Goal: Task Accomplishment & Management: Manage account settings

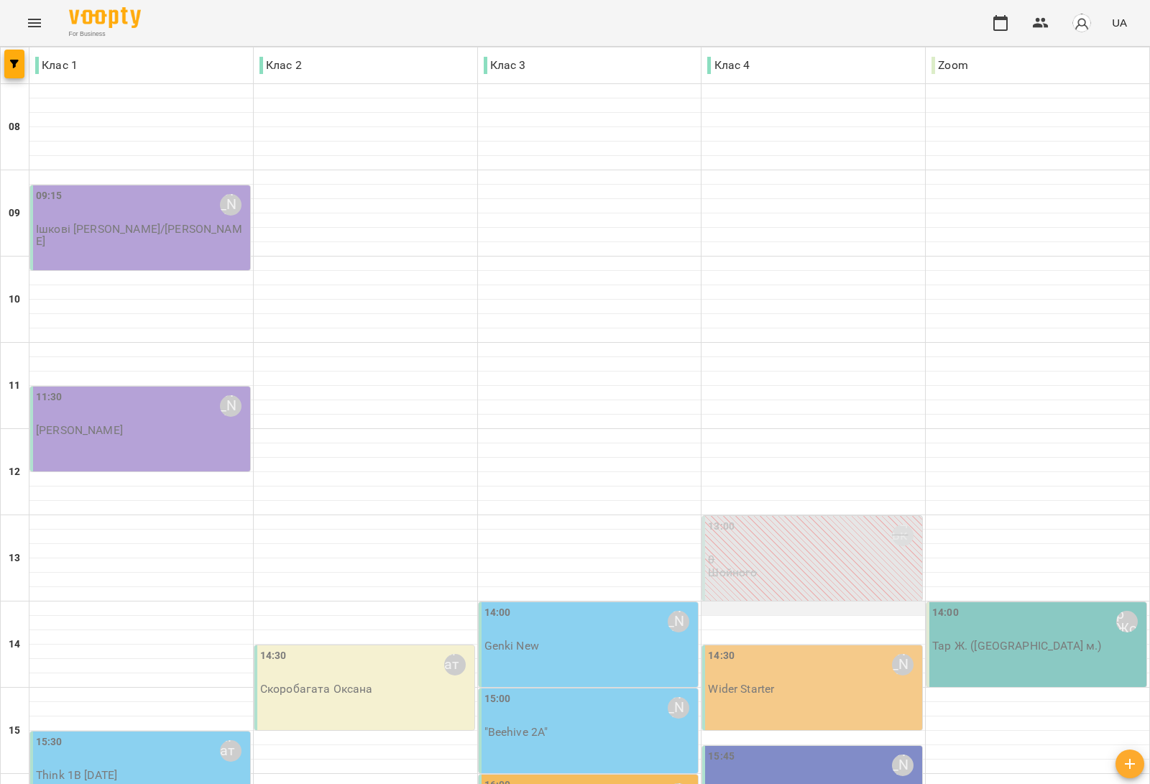
scroll to position [359, 0]
click at [774, 749] on div "15:45 Дем'янчук Катерина" at bounding box center [813, 765] width 211 height 33
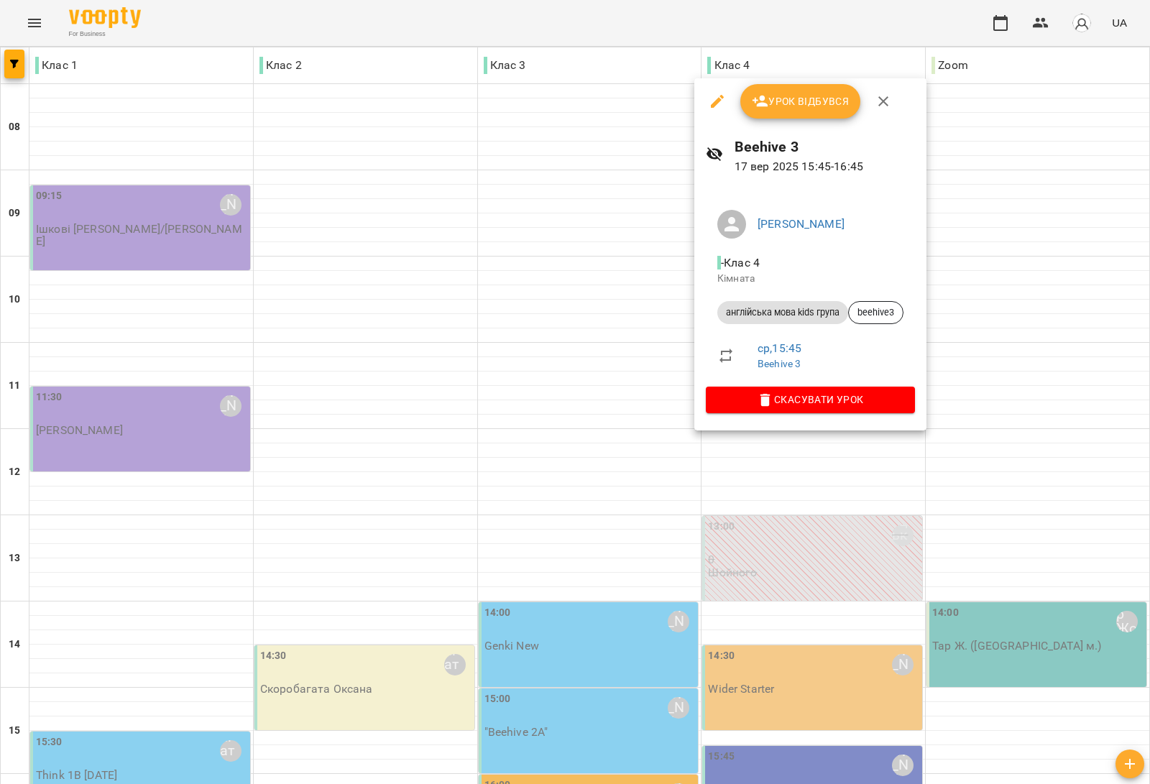
click at [415, 489] on div at bounding box center [575, 392] width 1150 height 784
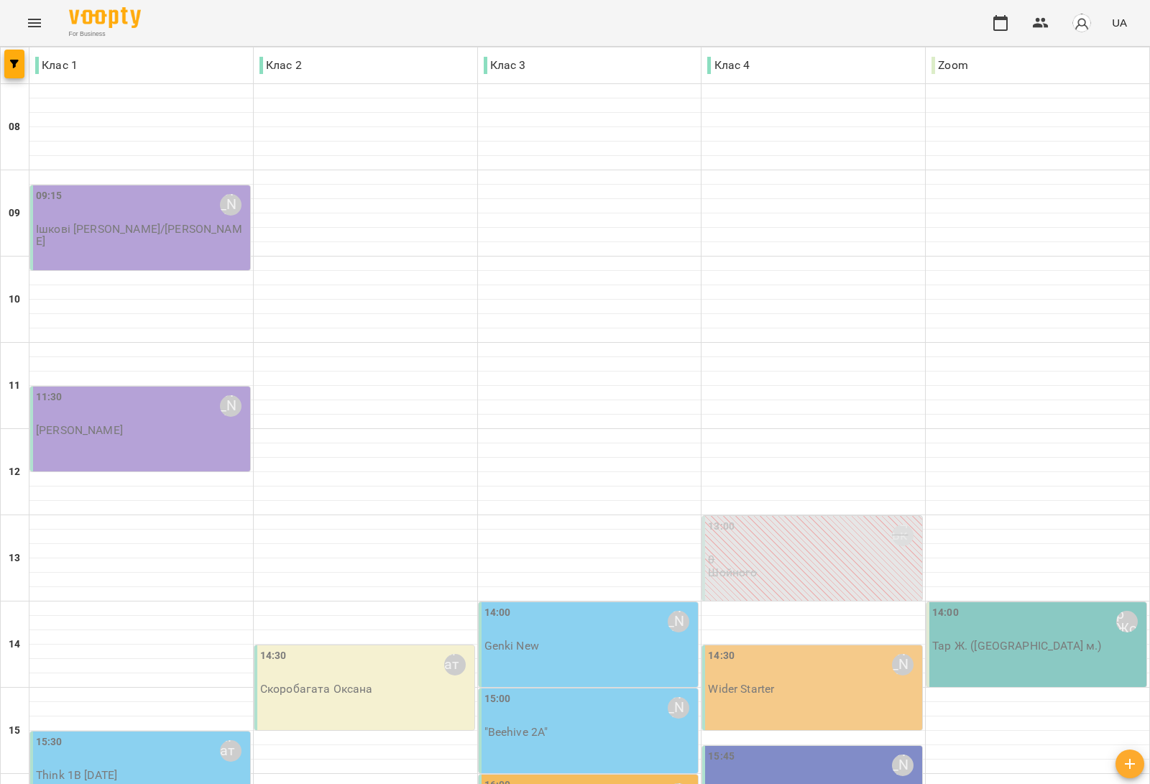
click at [529, 726] on p ""Beehive 2A"" at bounding box center [516, 732] width 64 height 12
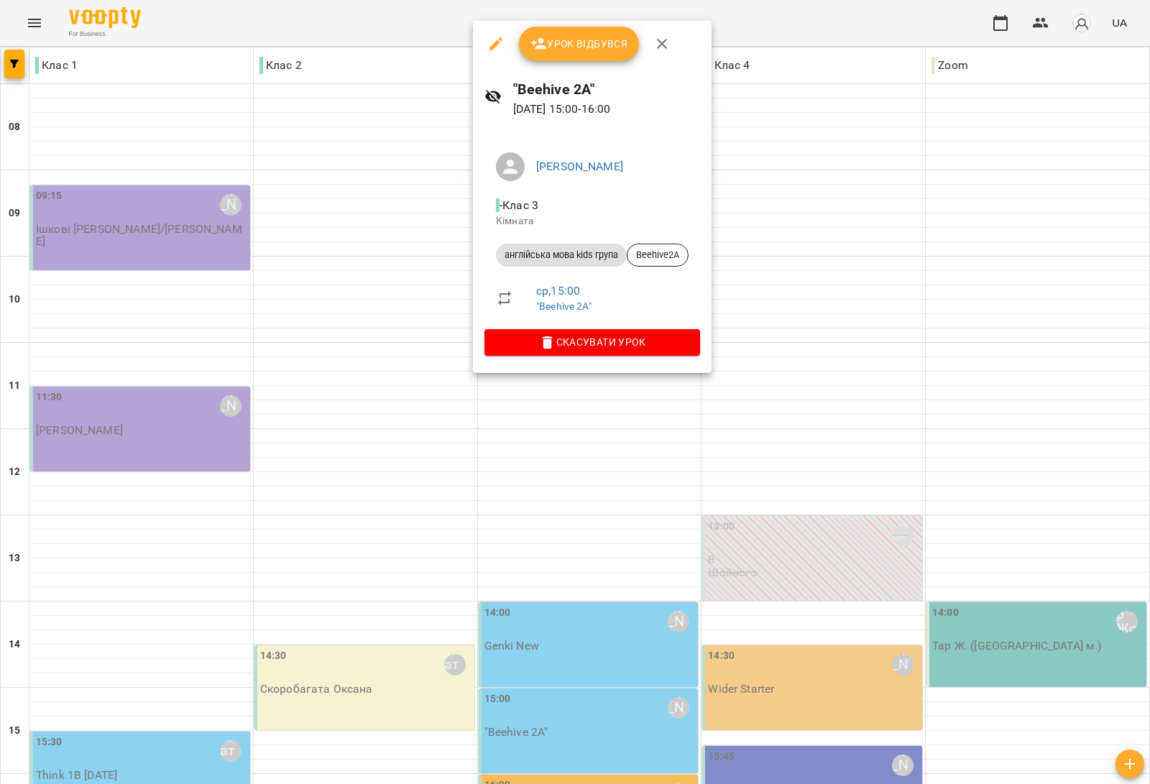
click at [419, 408] on div at bounding box center [575, 392] width 1150 height 784
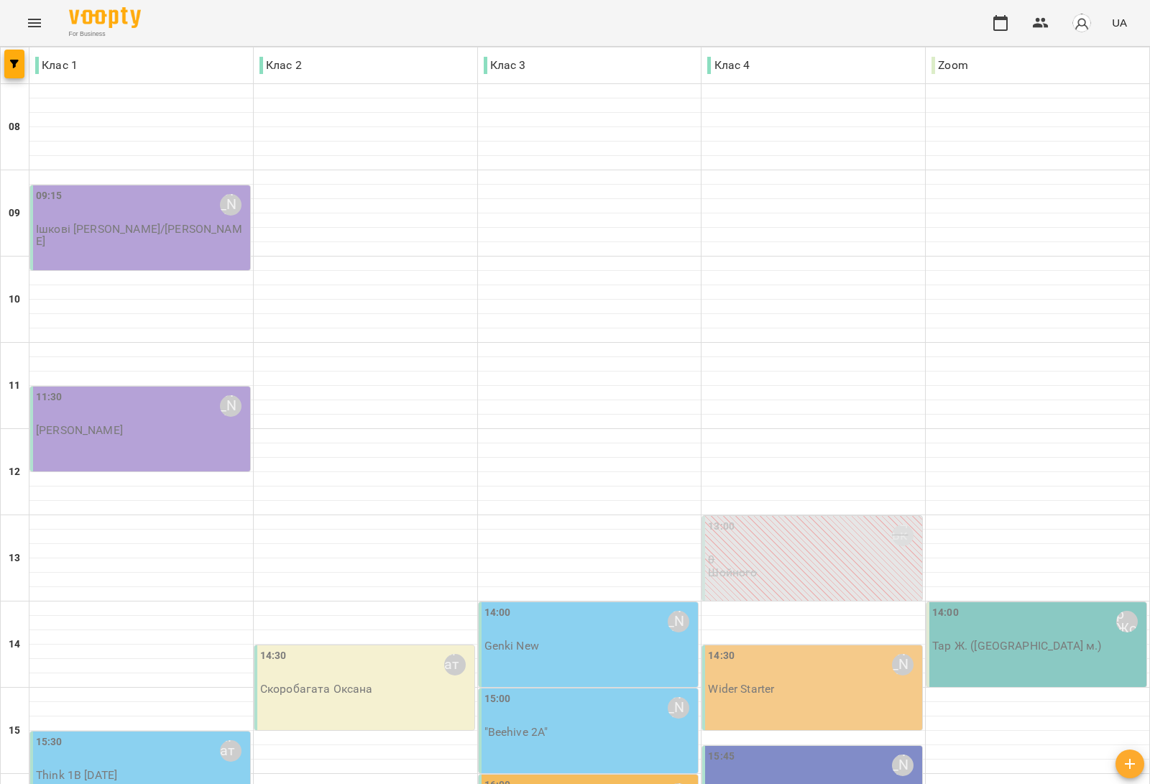
click at [152, 734] on div "15:30 Скоробагата Оксана Think 1B Monday" at bounding box center [141, 757] width 211 height 47
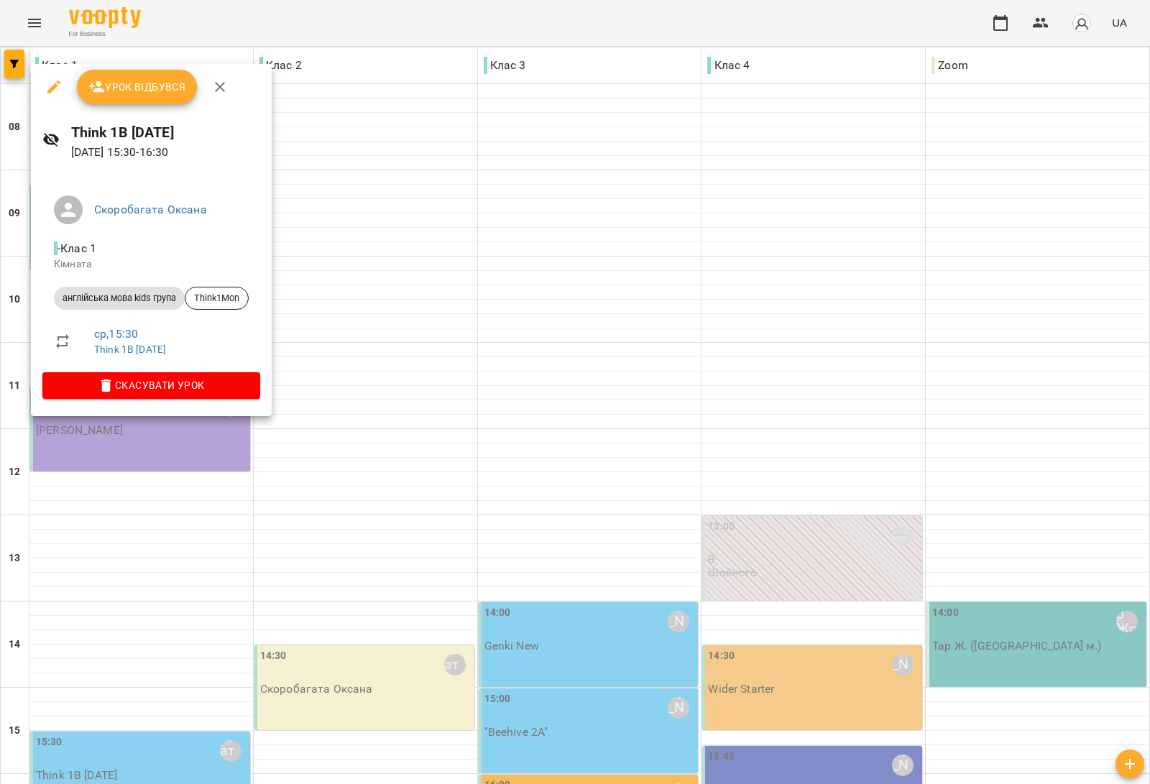
click at [413, 442] on div at bounding box center [575, 392] width 1150 height 784
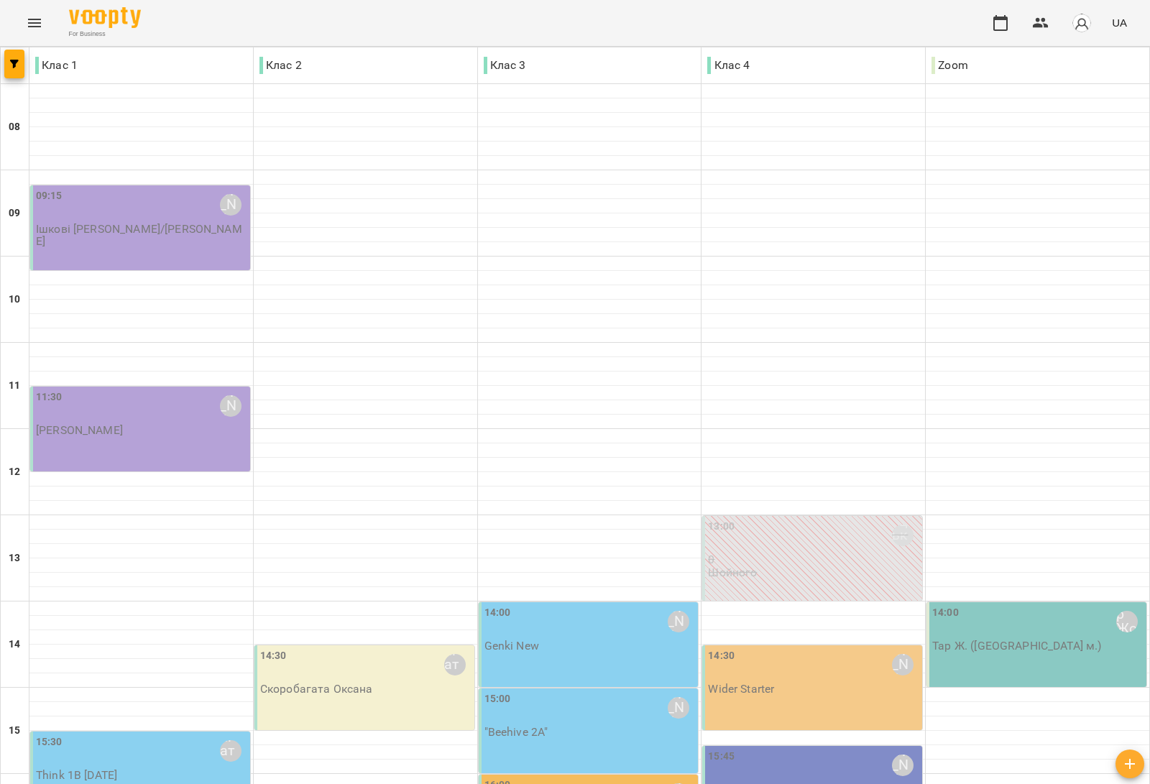
click at [345, 648] on div "14:30 Скоробагата Оксана" at bounding box center [365, 664] width 211 height 33
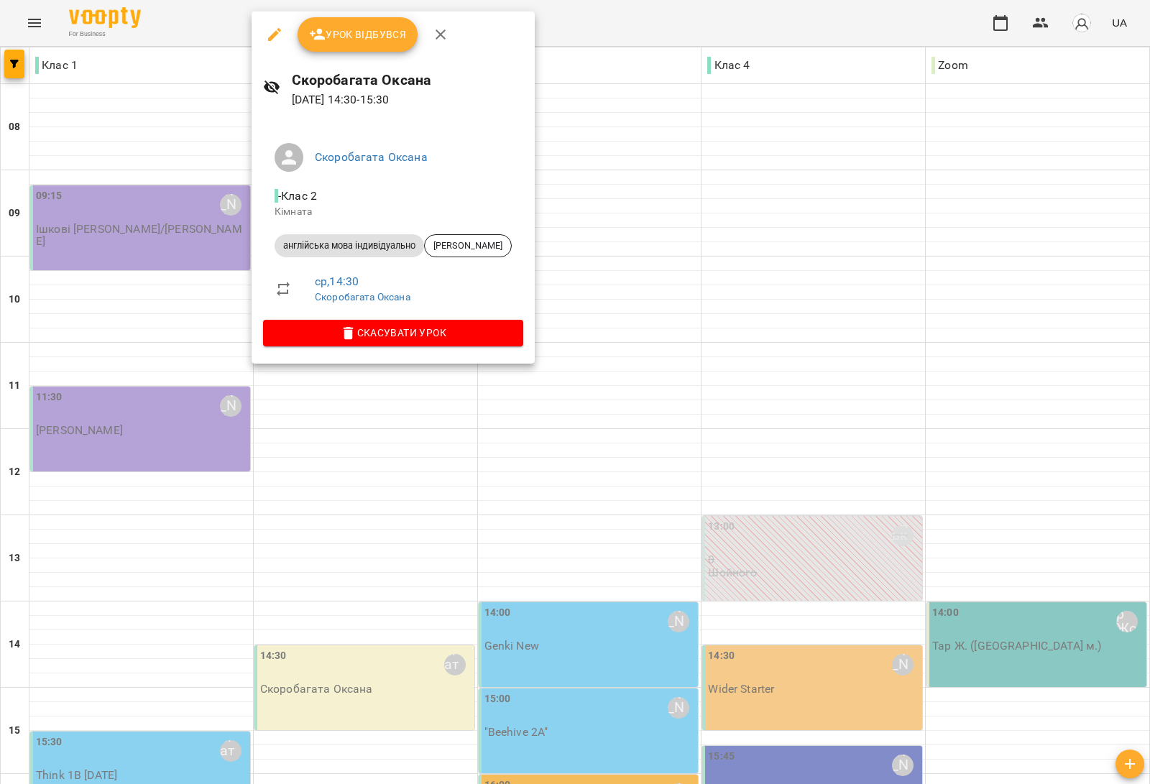
click at [371, 44] on button "Урок відбувся" at bounding box center [357, 34] width 121 height 34
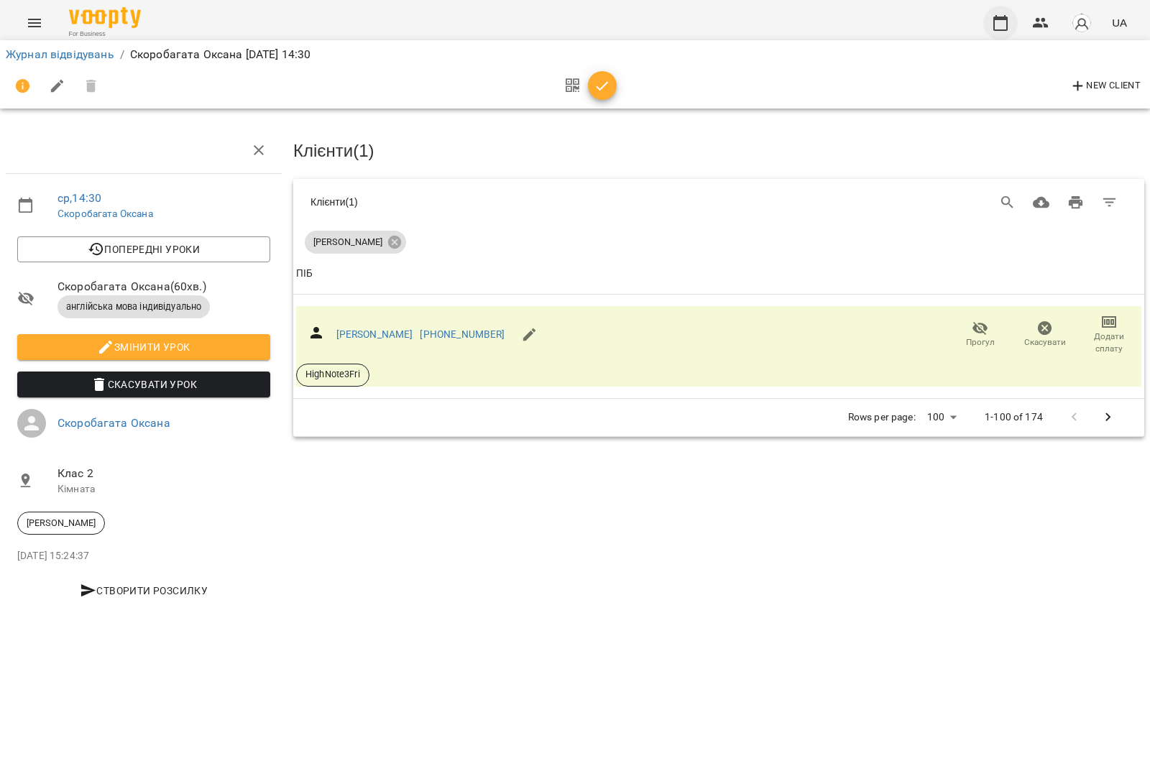
click at [1002, 32] on button "button" at bounding box center [1000, 23] width 34 height 34
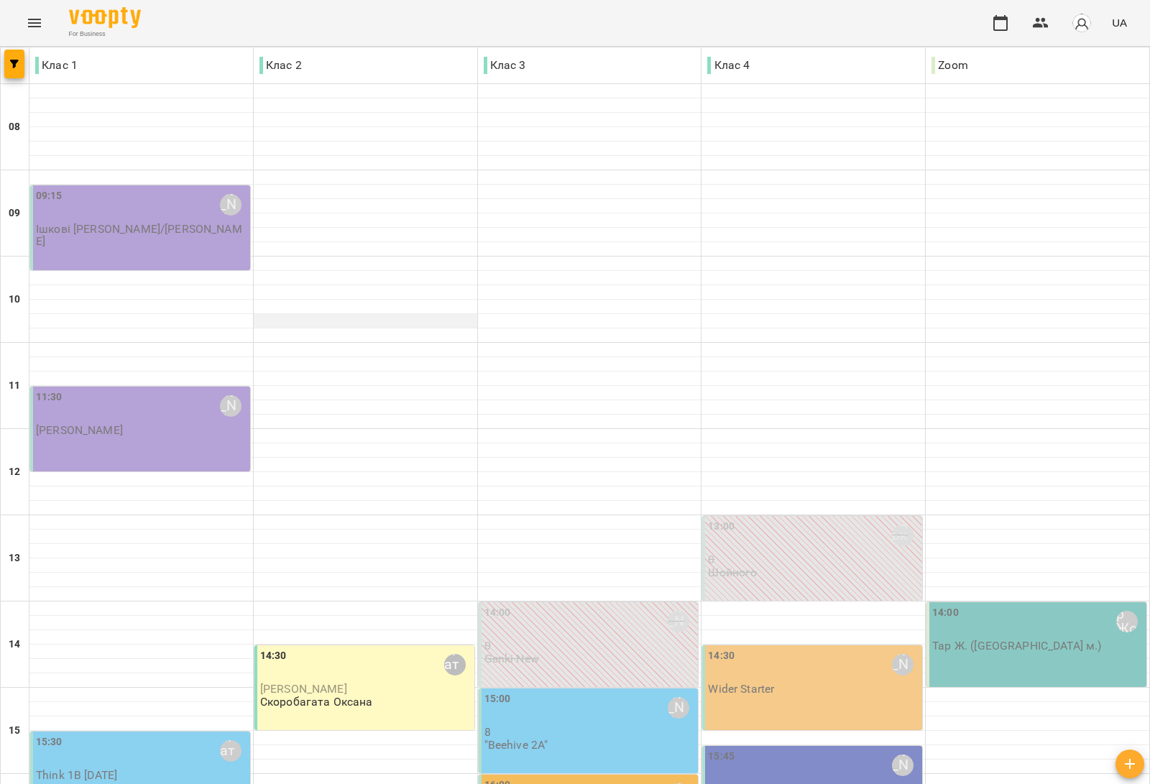
scroll to position [269, 0]
click at [563, 726] on p "8" at bounding box center [589, 732] width 211 height 12
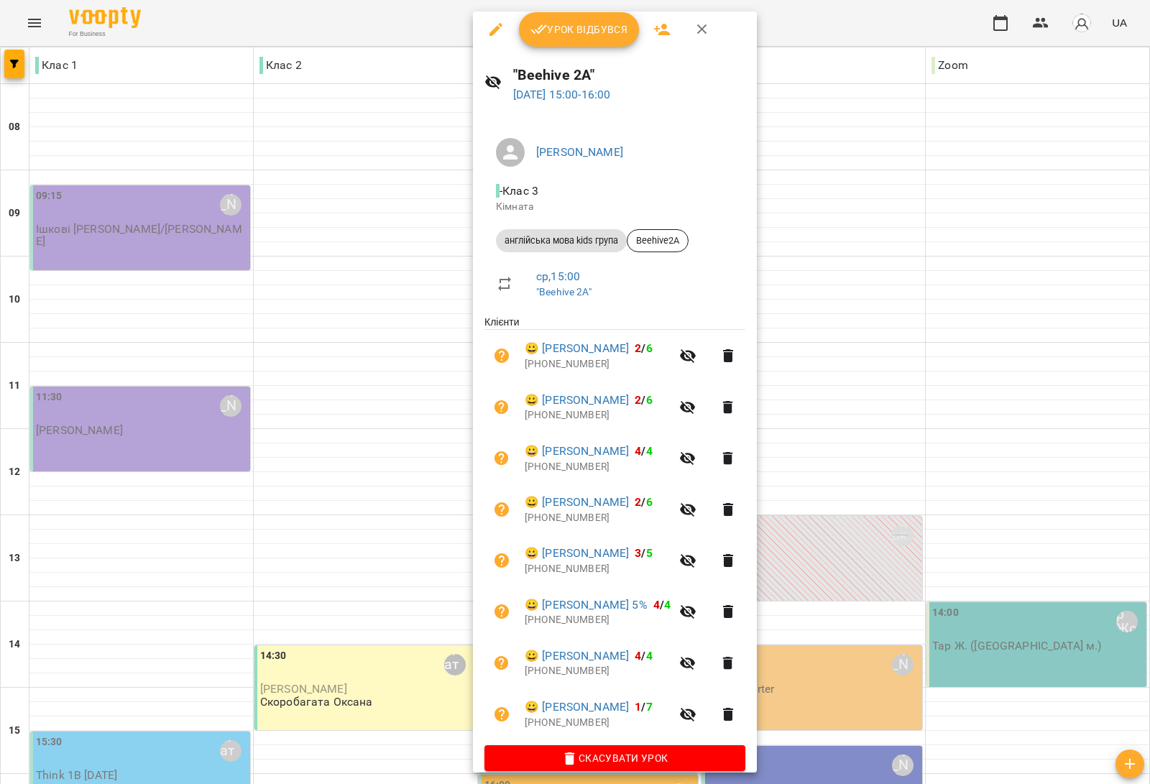
scroll to position [0, 0]
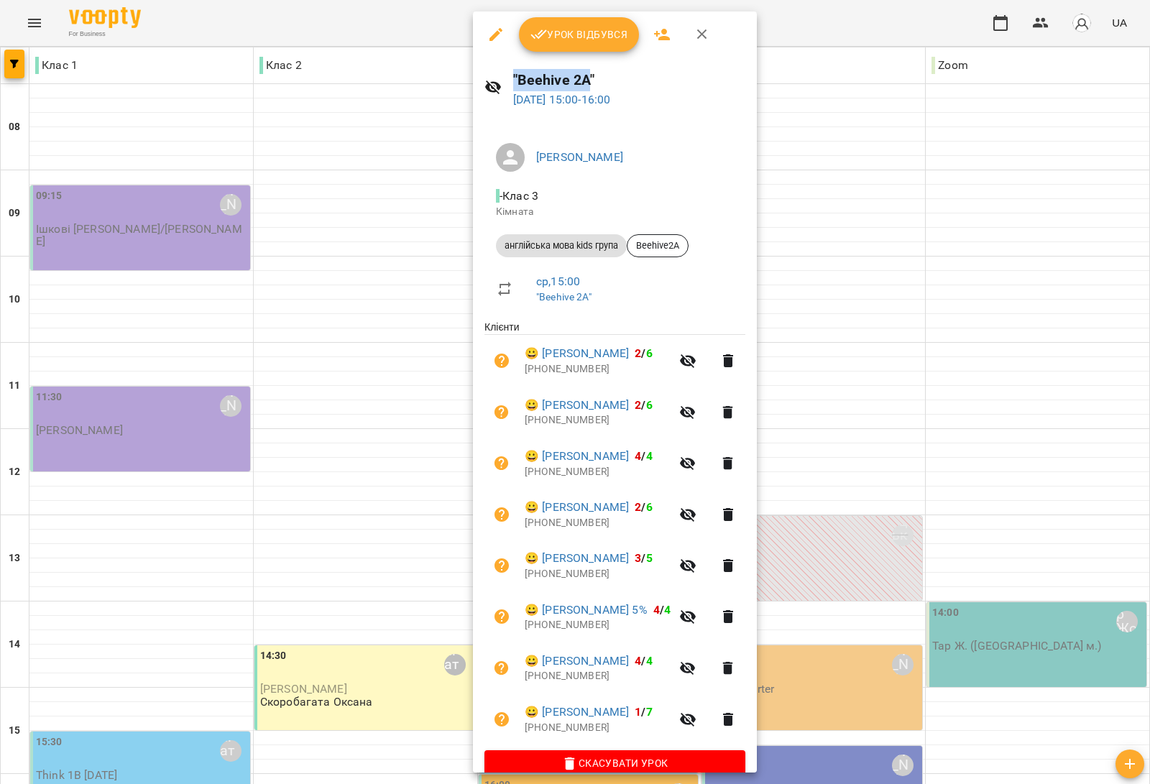
drag, startPoint x: 587, startPoint y: 78, endPoint x: 504, endPoint y: 88, distance: 83.2
click at [504, 88] on div ""Beehive 2A" 17 вер 2025 15:00 - 16:00" at bounding box center [615, 88] width 284 height 63
click at [595, 81] on h6 ""Beehive 2A"" at bounding box center [629, 80] width 232 height 22
drag, startPoint x: 586, startPoint y: 77, endPoint x: 519, endPoint y: 87, distance: 67.6
click at [519, 87] on h6 ""Beehive 2A"" at bounding box center [629, 80] width 232 height 22
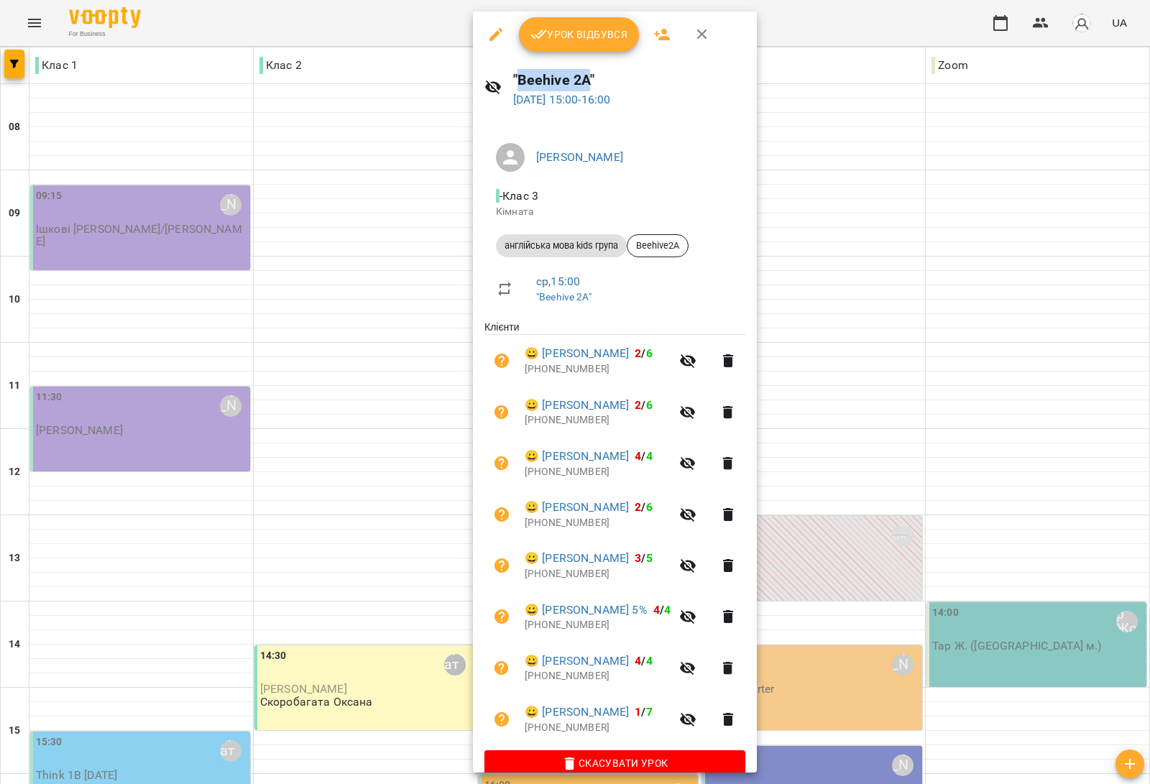
copy h6 "Beehive 2A"
click at [424, 306] on div at bounding box center [575, 392] width 1150 height 784
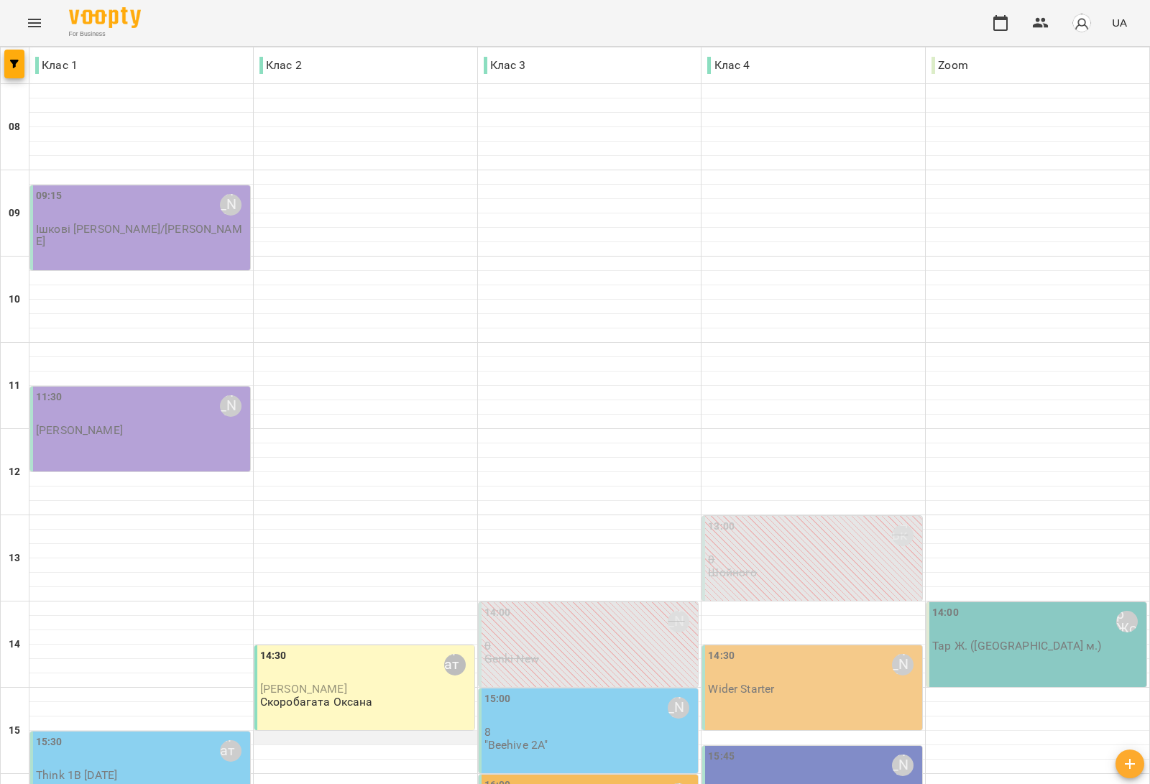
scroll to position [359, 0]
click at [674, 691] on div "Магданос Мар'яна" at bounding box center [678, 707] width 33 height 33
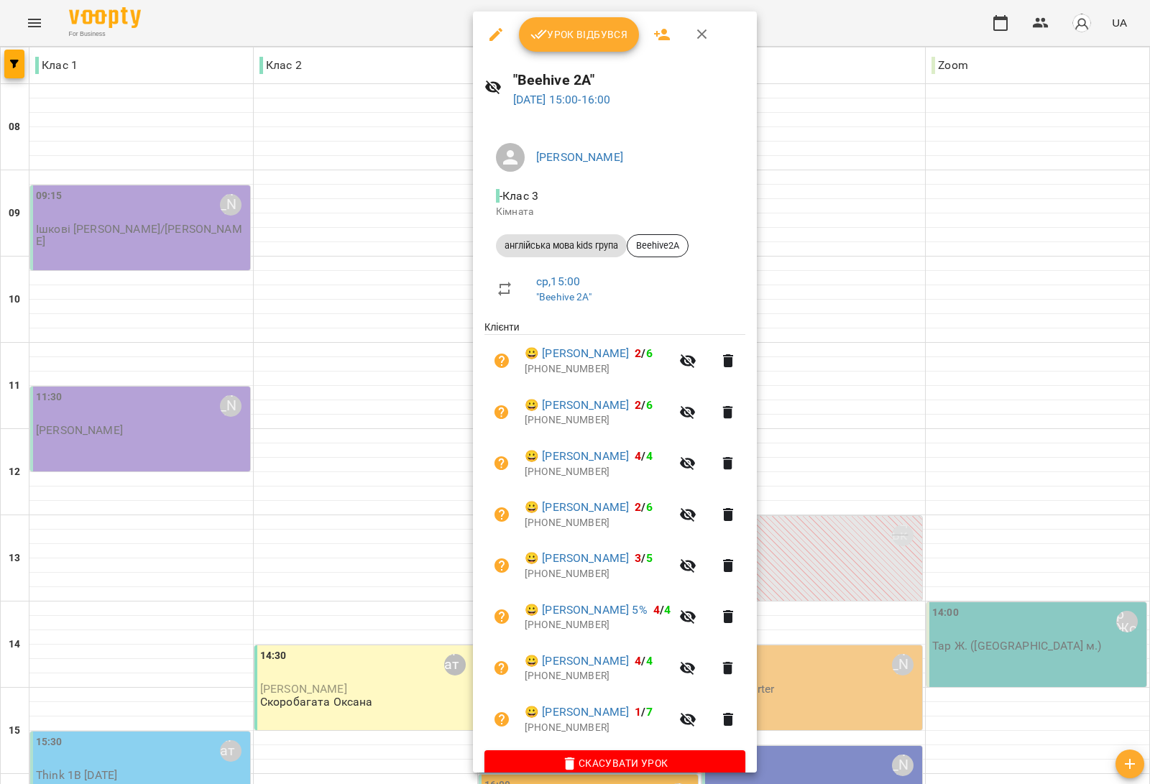
click at [305, 468] on div at bounding box center [575, 392] width 1150 height 784
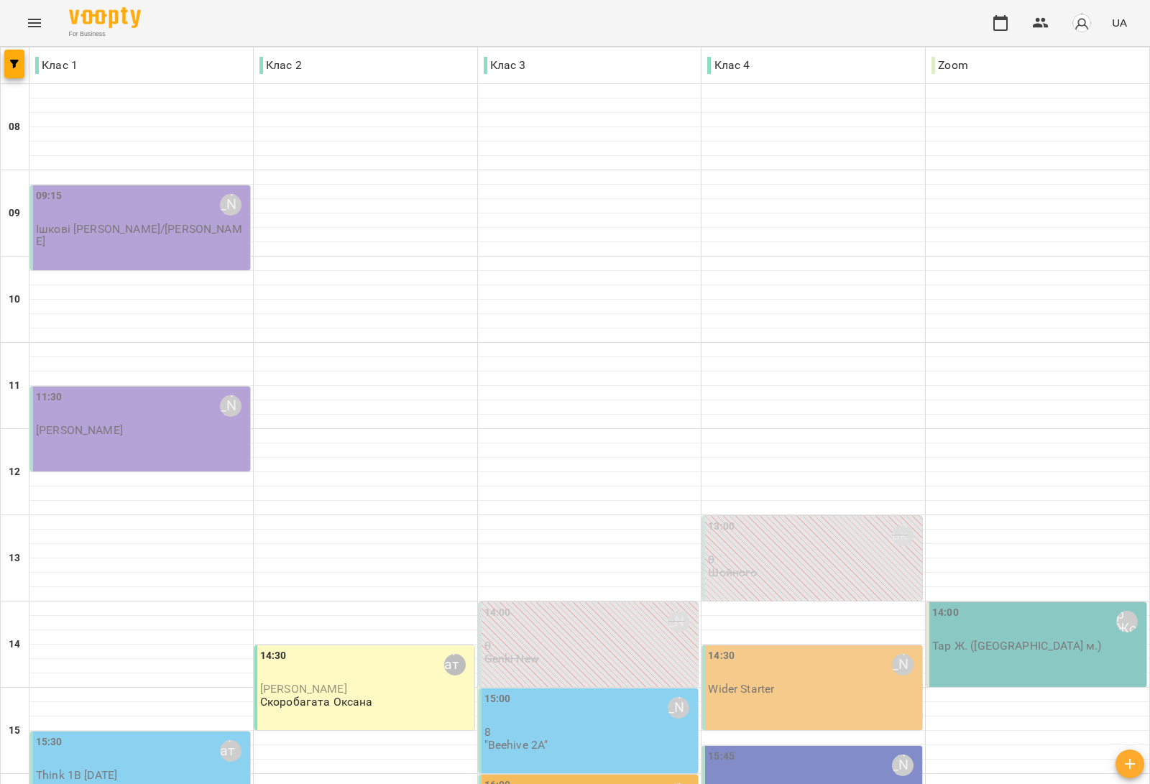
click at [559, 691] on div "15:00 Магданос Мар'яна" at bounding box center [589, 707] width 211 height 33
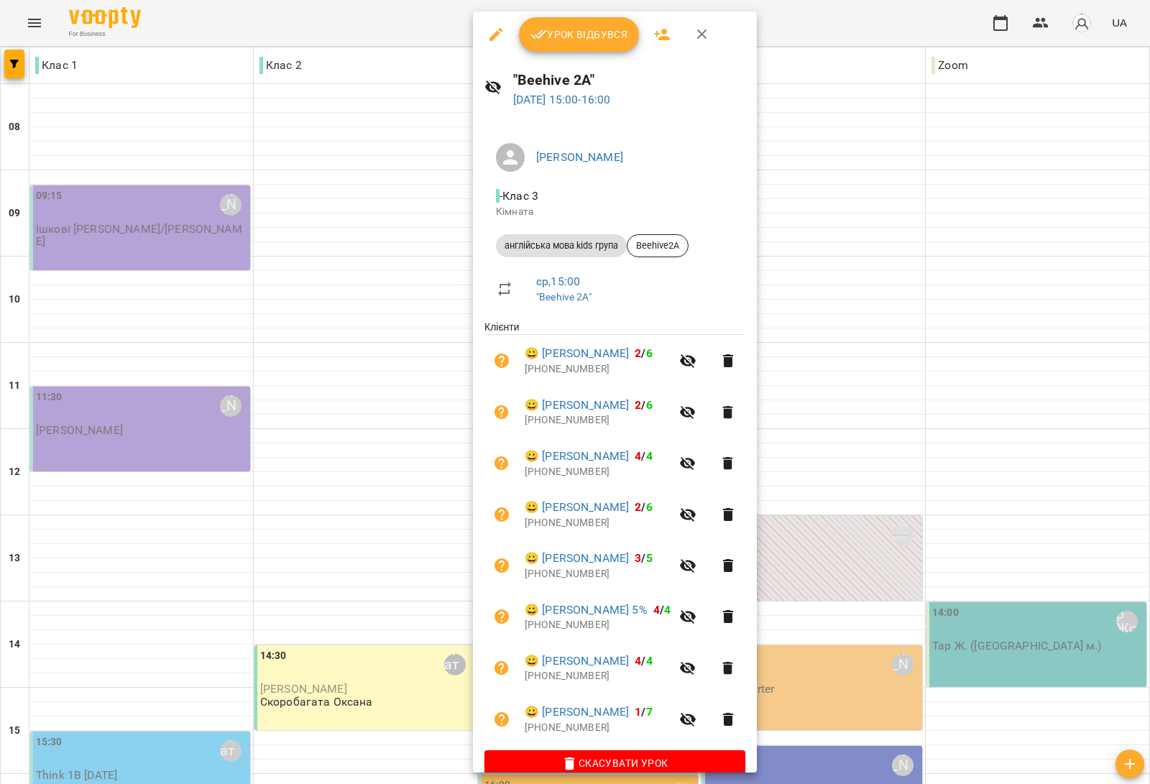
click at [176, 417] on div at bounding box center [575, 392] width 1150 height 784
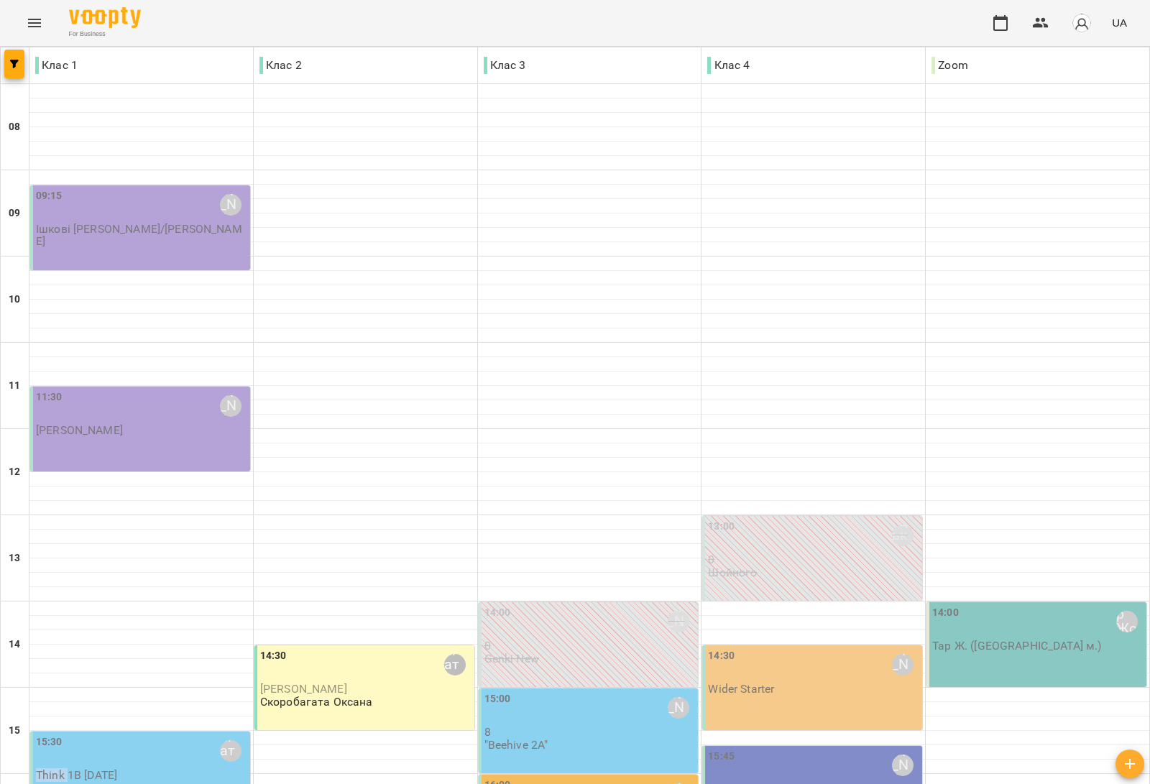
click at [176, 734] on div "15:30 Скоробагата Оксана Think 1B Monday" at bounding box center [141, 757] width 211 height 47
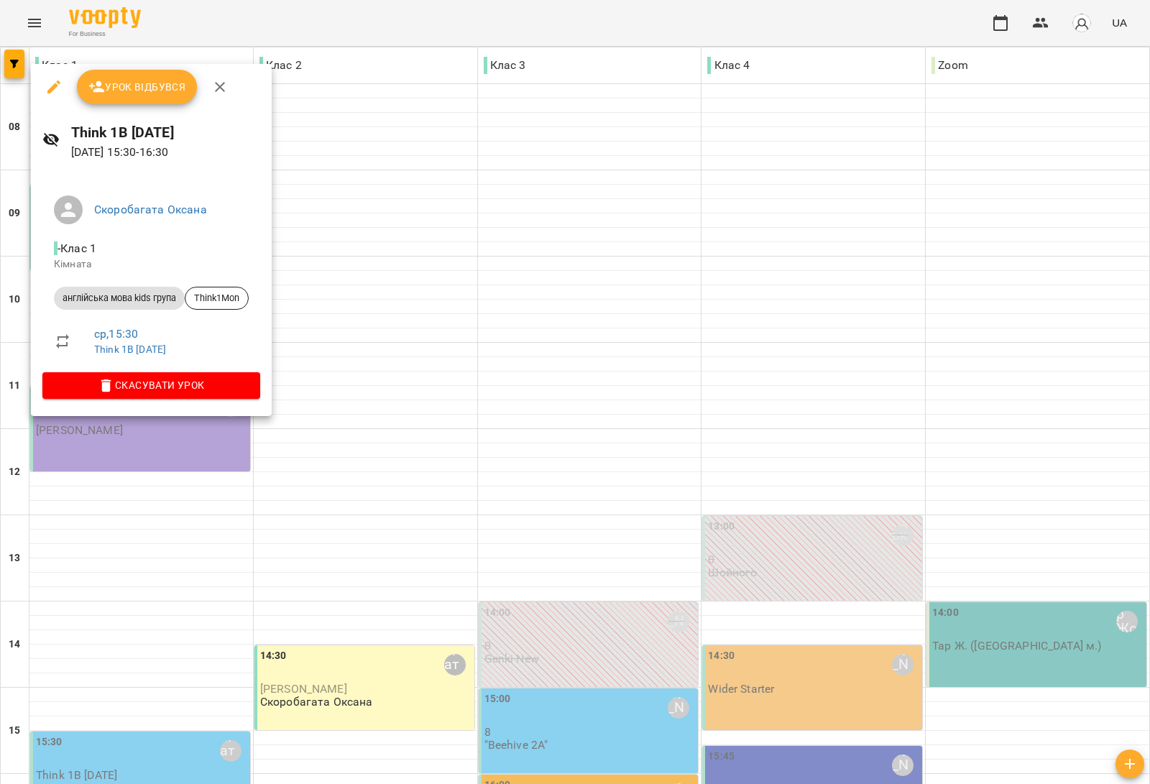
click at [798, 412] on div at bounding box center [575, 392] width 1150 height 784
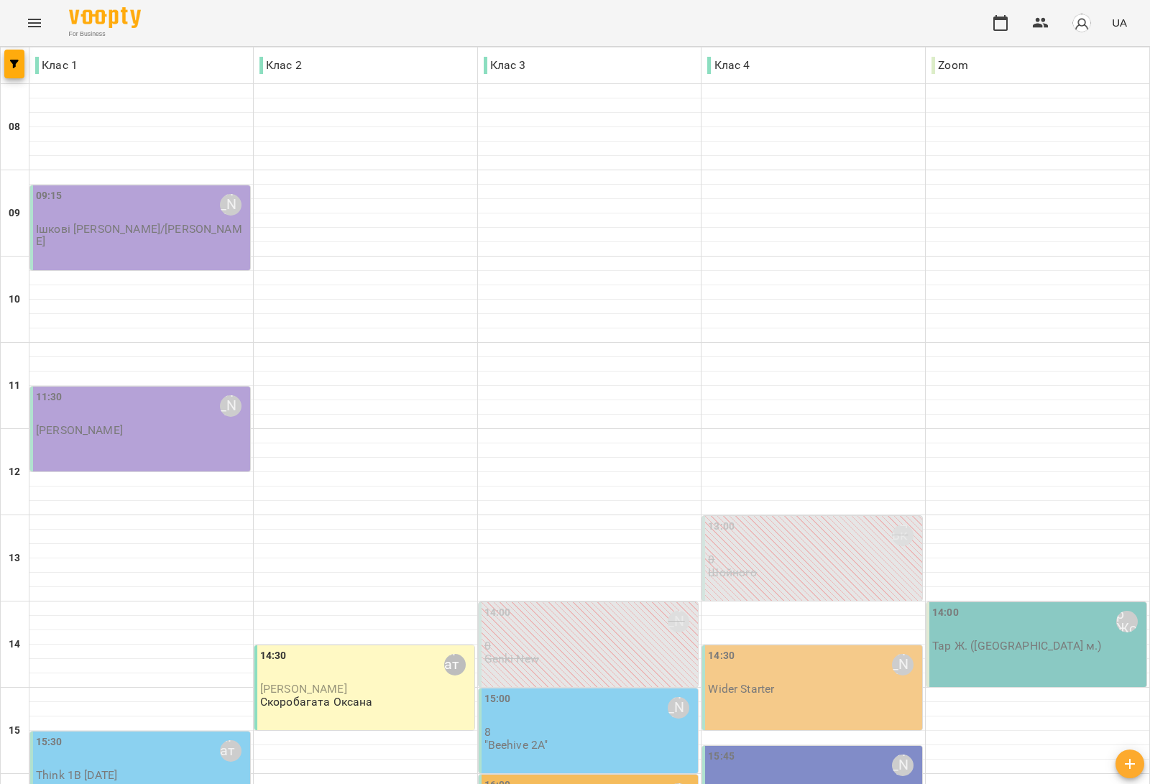
click at [787, 648] on div "14:30 Медвідь Мирослава Wider Starter" at bounding box center [813, 671] width 211 height 47
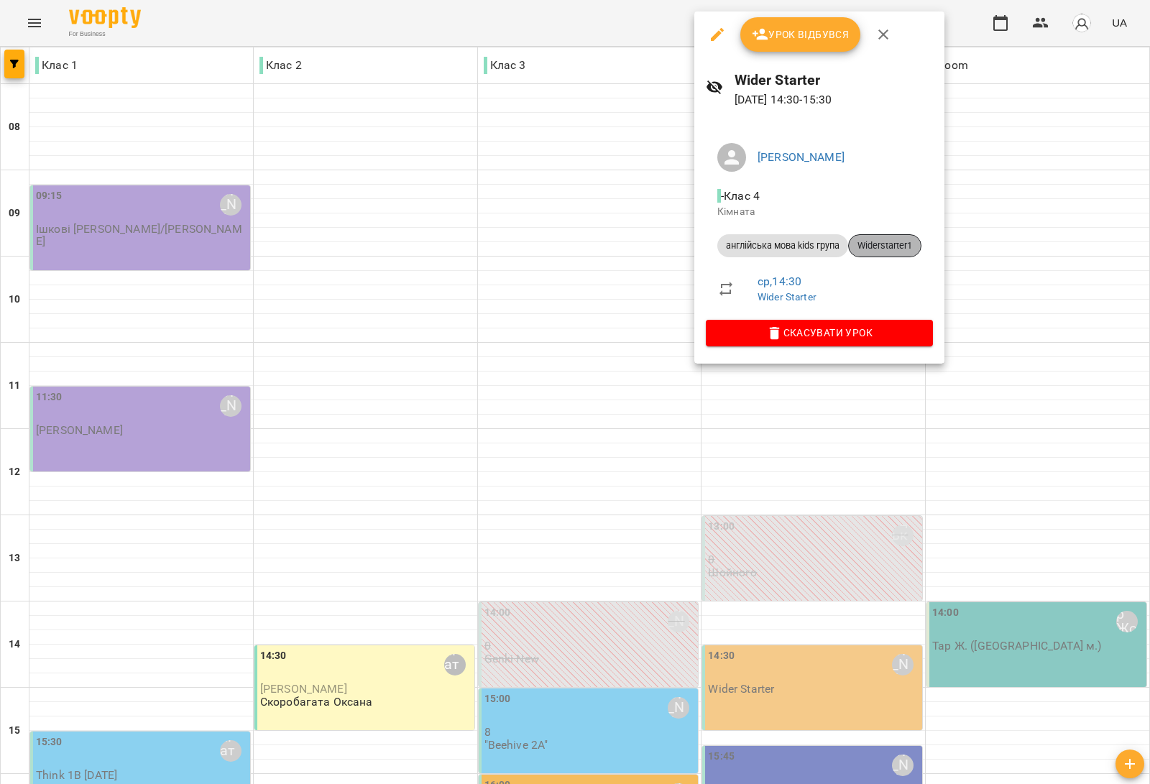
click at [892, 241] on span "Widerstarter1" at bounding box center [884, 245] width 72 height 13
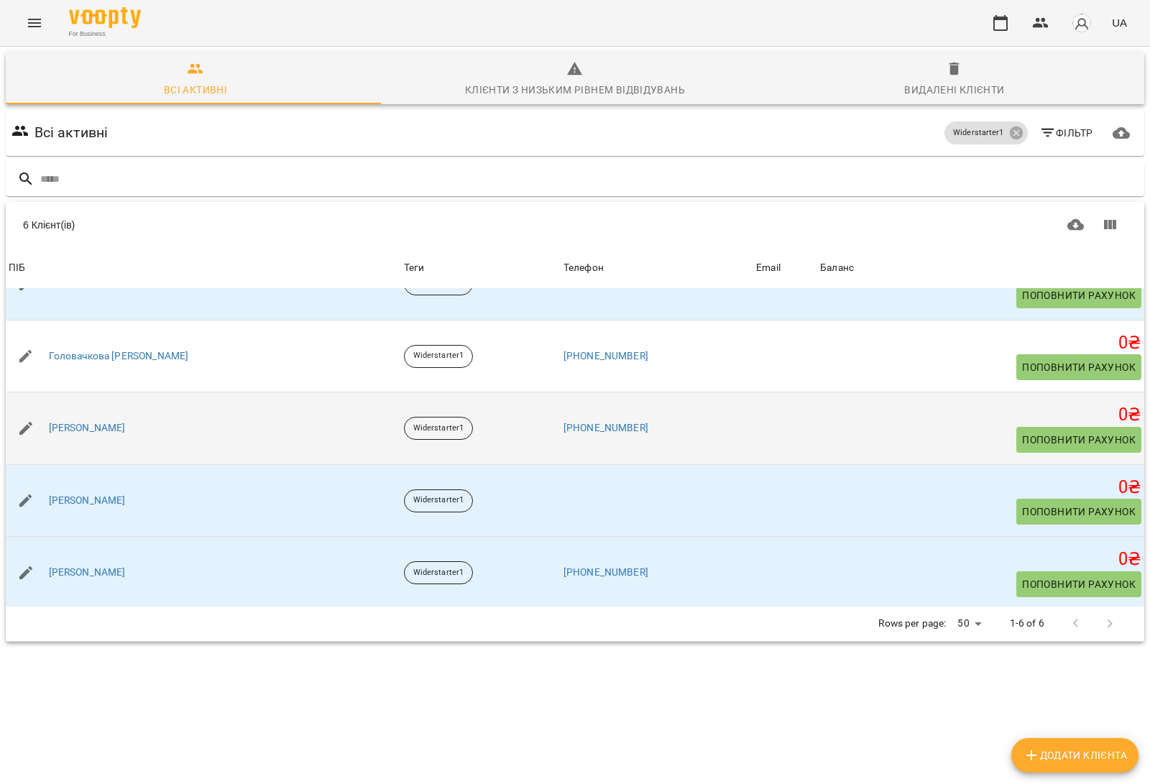
scroll to position [116, 0]
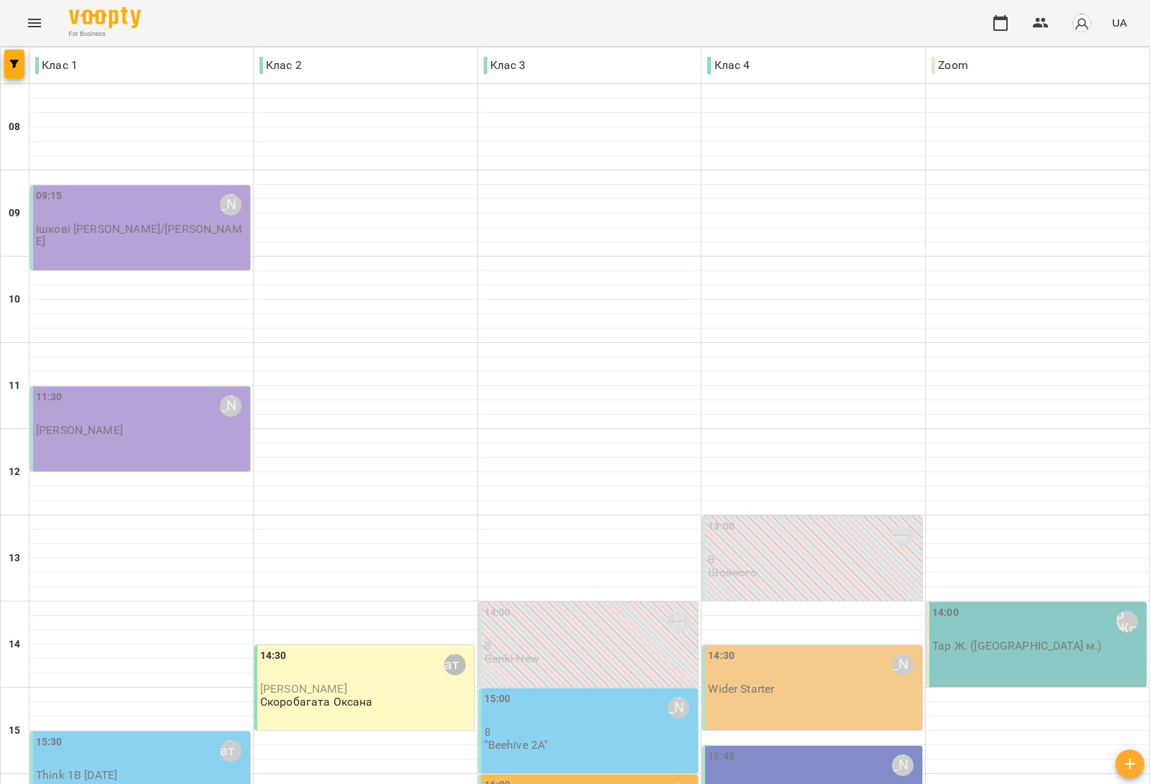
scroll to position [269, 0]
click at [780, 648] on div "14:30 Медвідь Мирослава Wider Starter" at bounding box center [813, 671] width 211 height 47
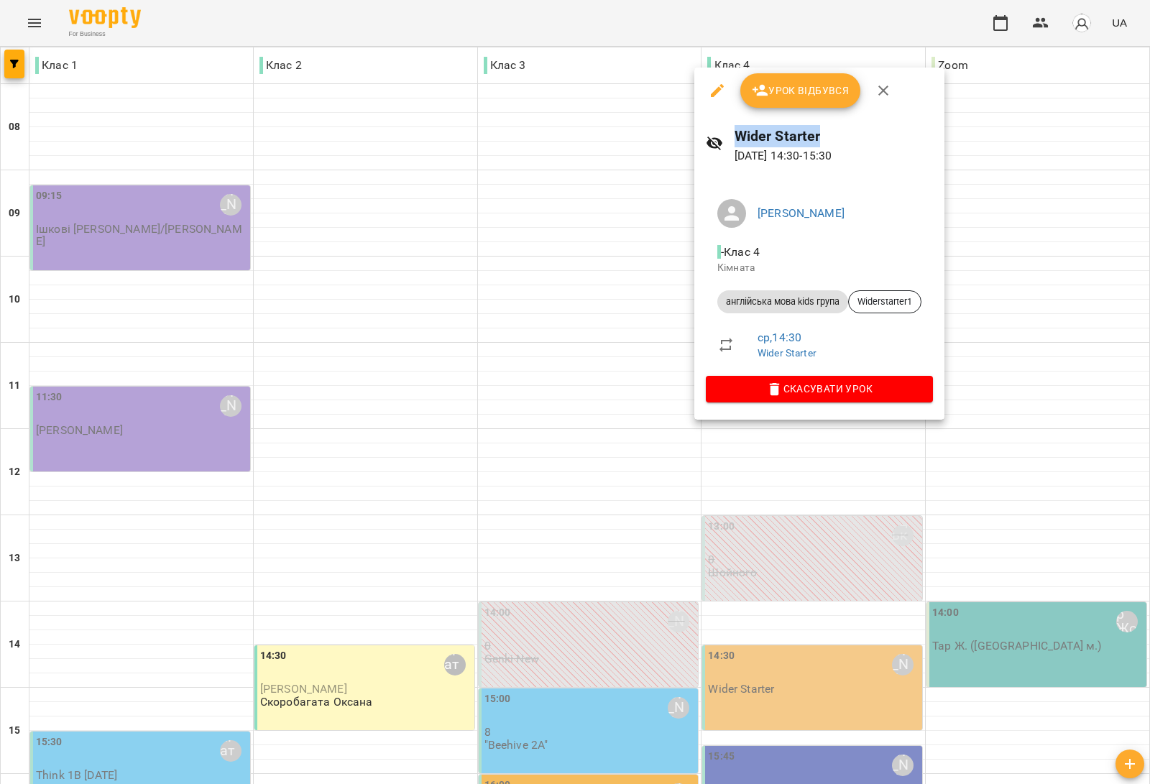
drag, startPoint x: 839, startPoint y: 139, endPoint x: 681, endPoint y: 171, distance: 161.3
click at [681, 171] on div "Урок відбувся Wider Starter 17 вер 2025 14:30 - 15:30 Медвідь Мирослава - Клас …" at bounding box center [575, 392] width 1150 height 784
copy div "Урок відбувся Wider Starter"
click at [902, 293] on div "Widerstarter1" at bounding box center [884, 301] width 73 height 23
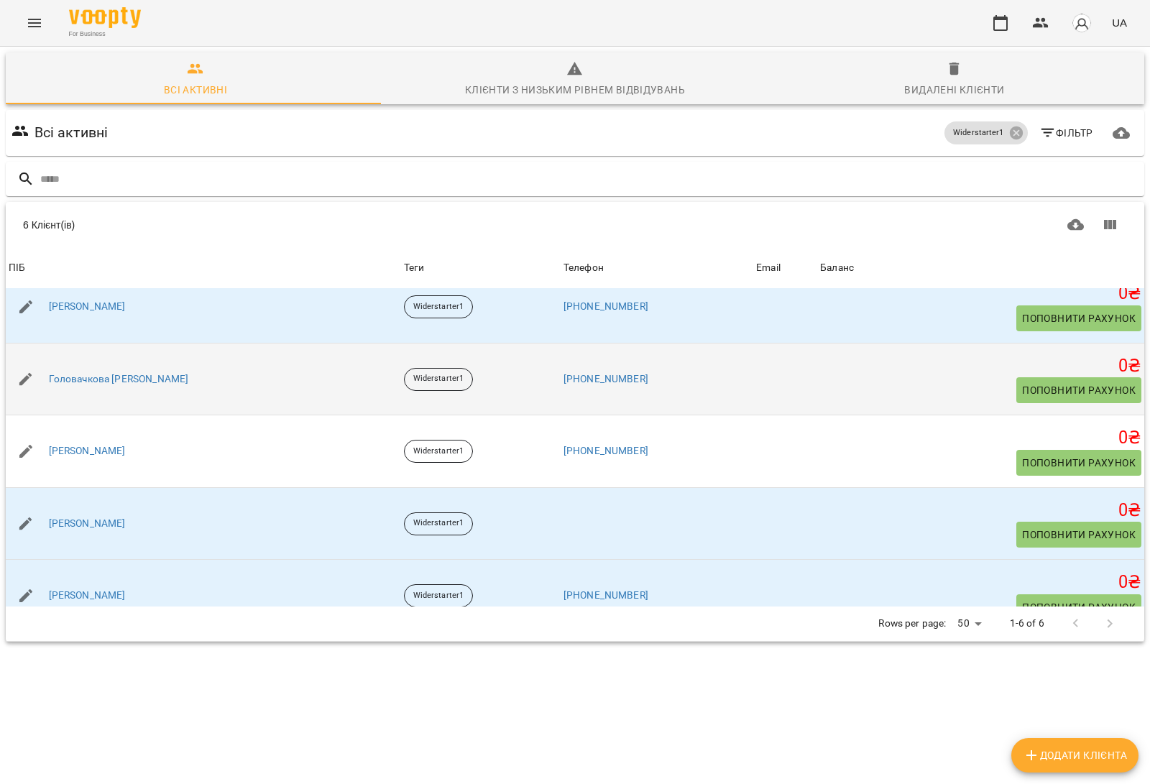
scroll to position [116, 0]
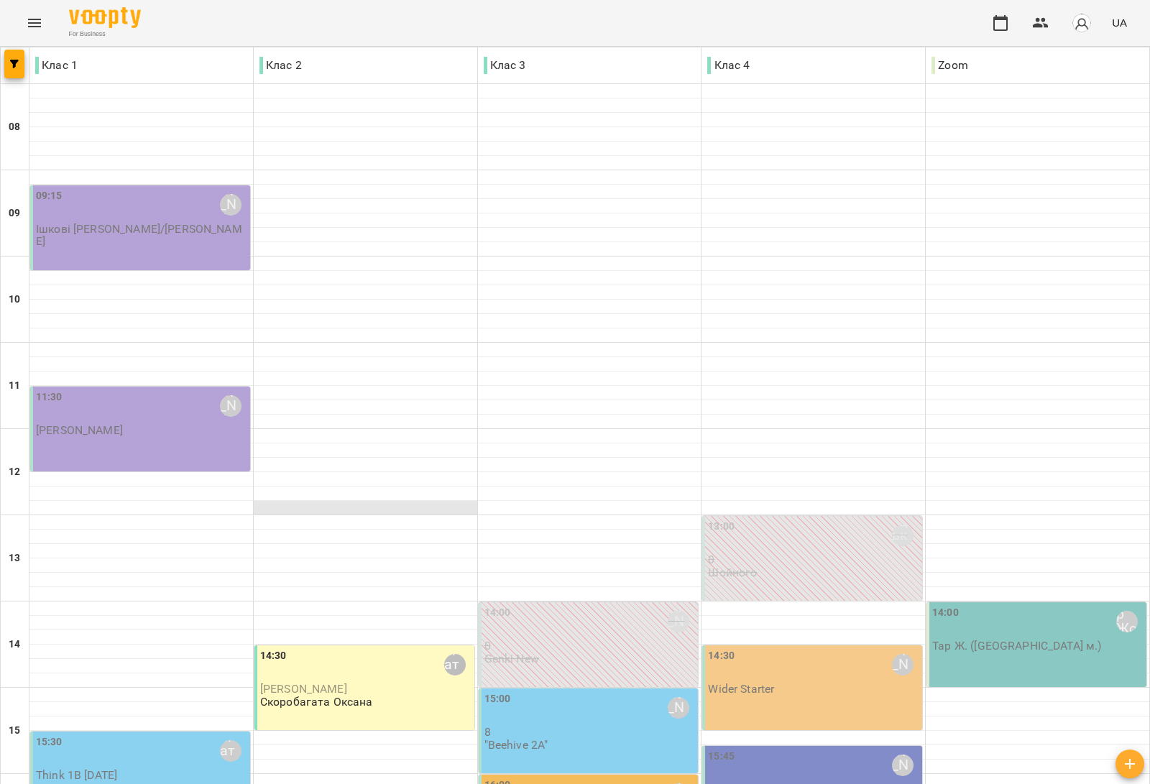
scroll to position [269, 0]
click at [836, 746] on div "15:45 Дем'янчук Катерина Beehive 3" at bounding box center [812, 788] width 220 height 85
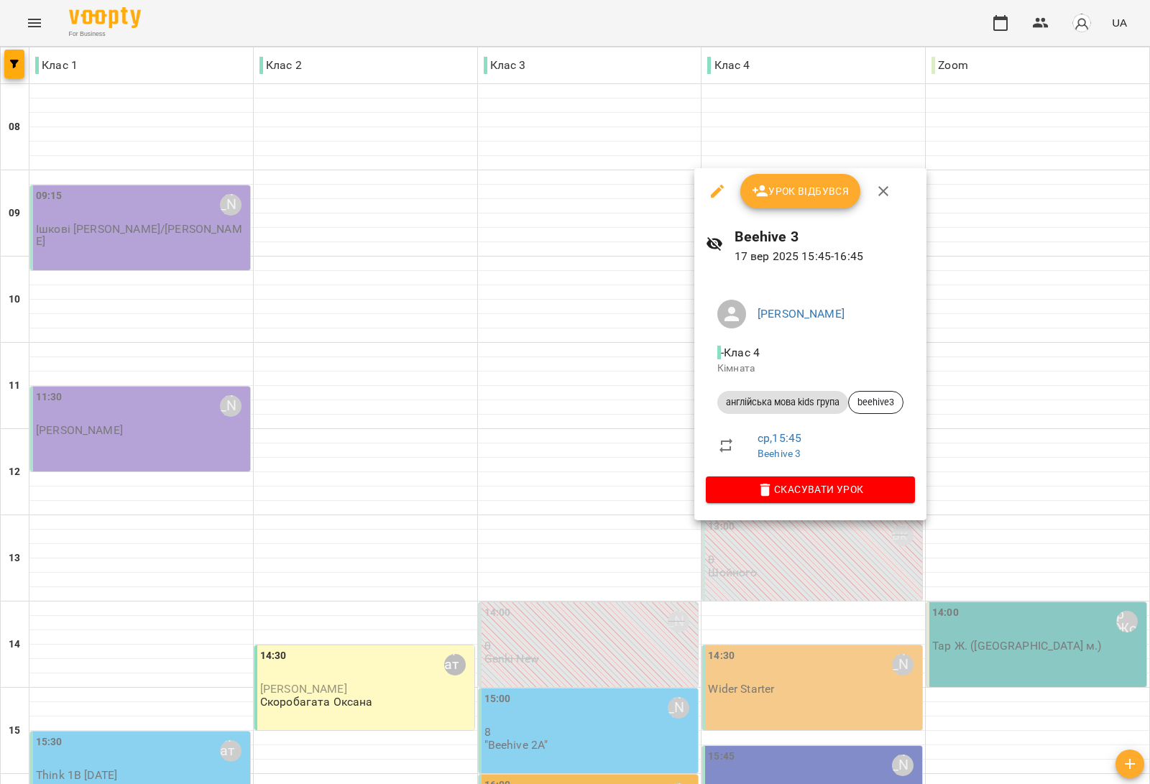
click at [984, 527] on div at bounding box center [575, 392] width 1150 height 784
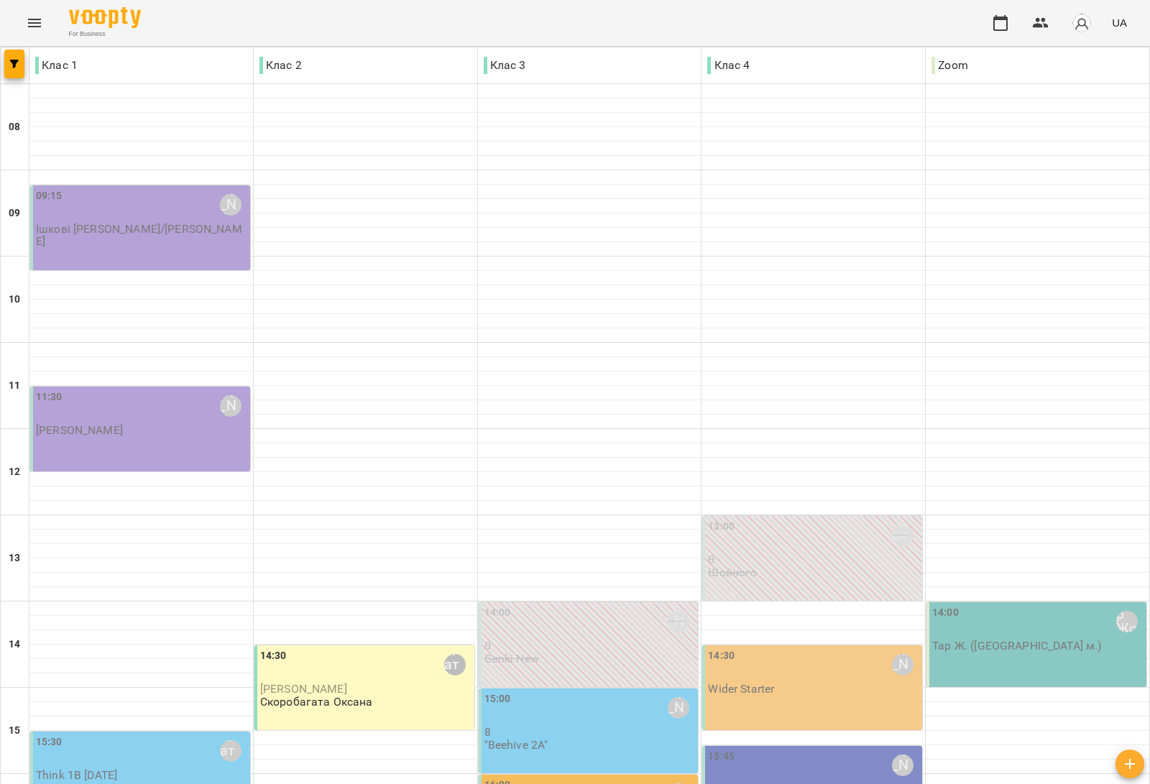
click at [517, 726] on p "8" at bounding box center [589, 732] width 211 height 12
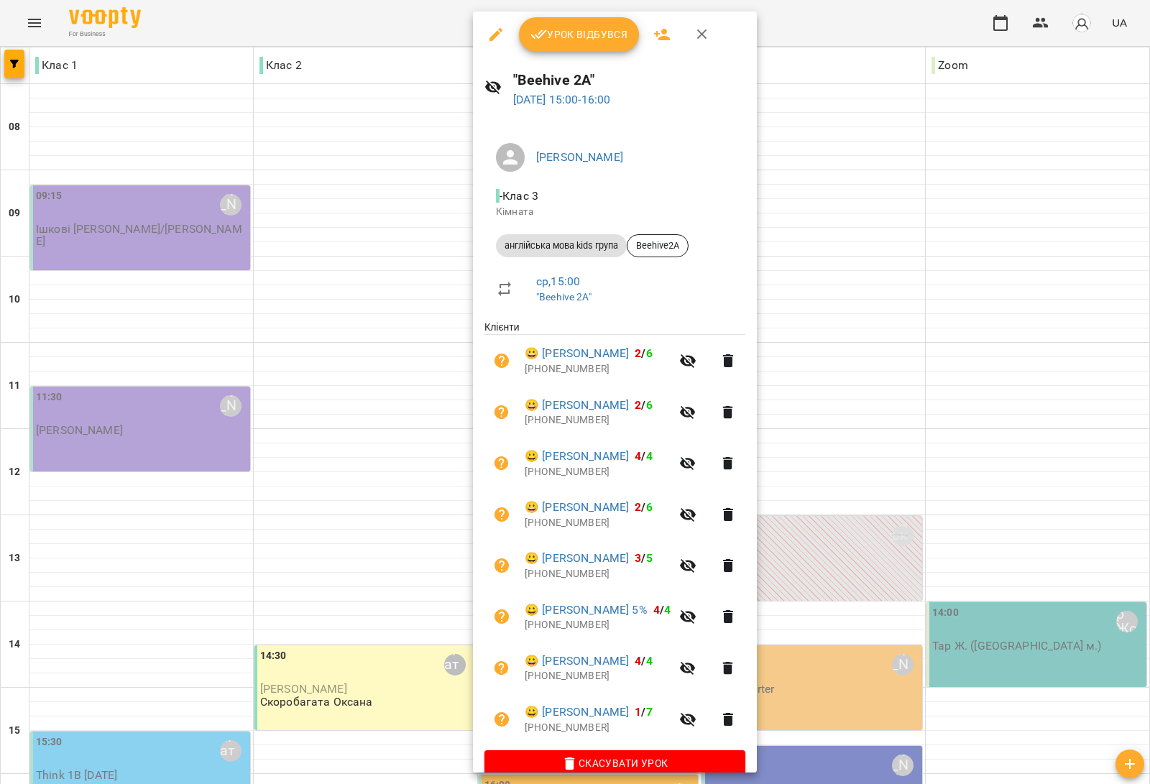
click at [365, 532] on div at bounding box center [575, 392] width 1150 height 784
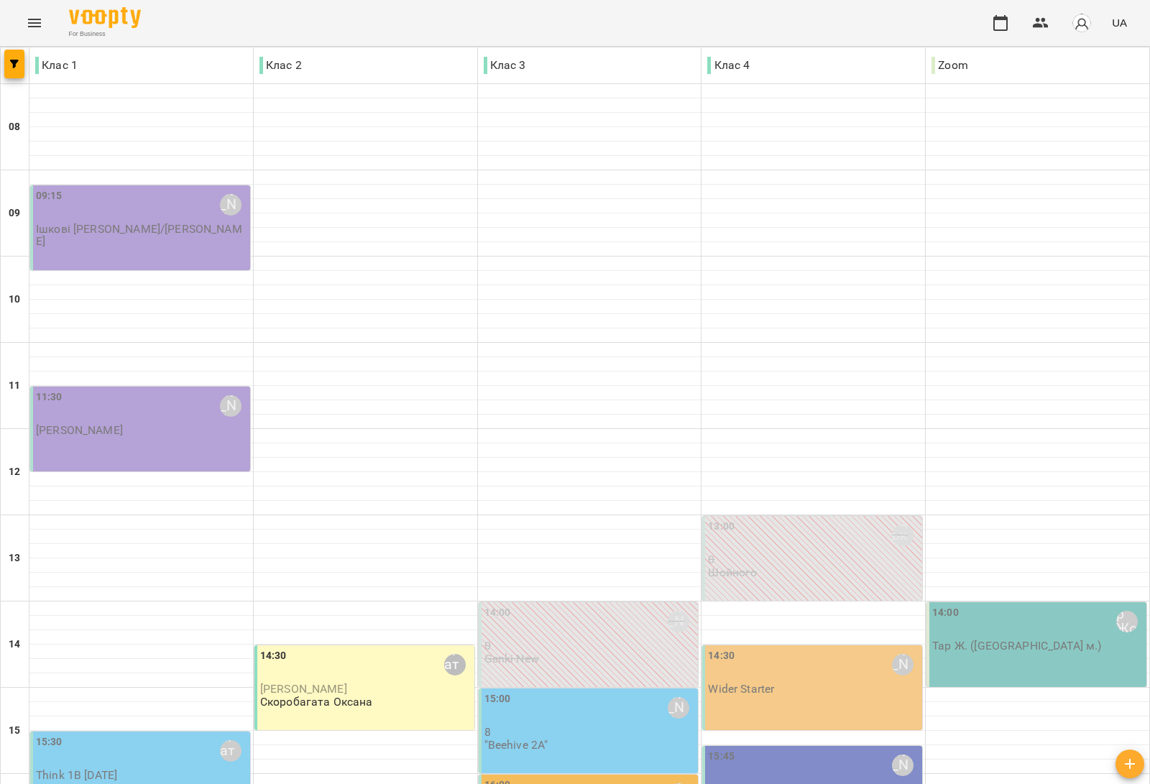
click at [507, 726] on p "8" at bounding box center [589, 732] width 211 height 12
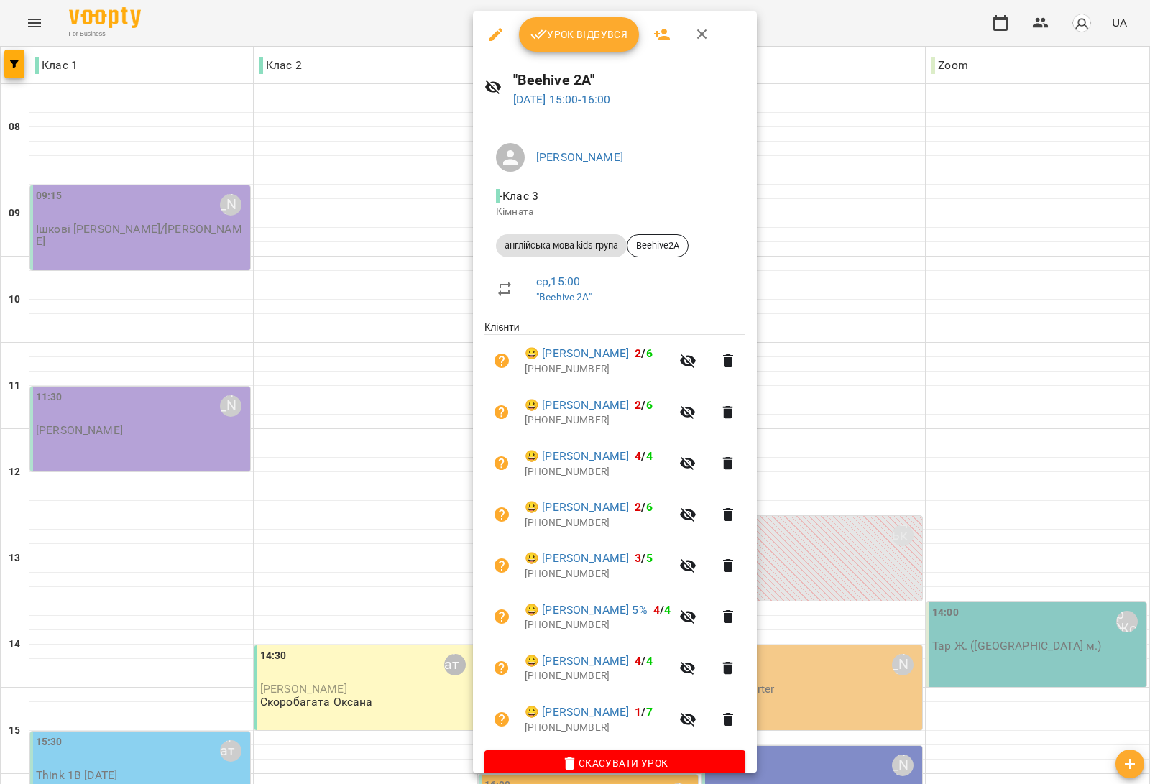
click at [415, 501] on div at bounding box center [575, 392] width 1150 height 784
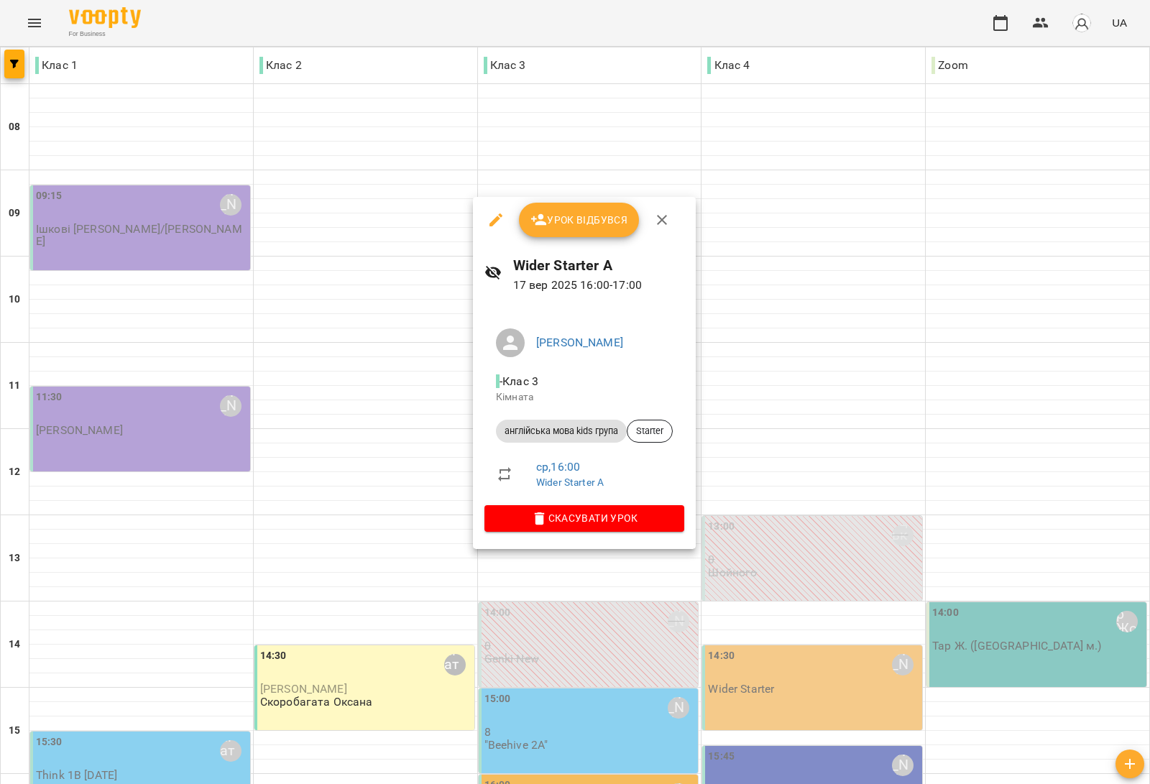
click at [397, 521] on div at bounding box center [575, 392] width 1150 height 784
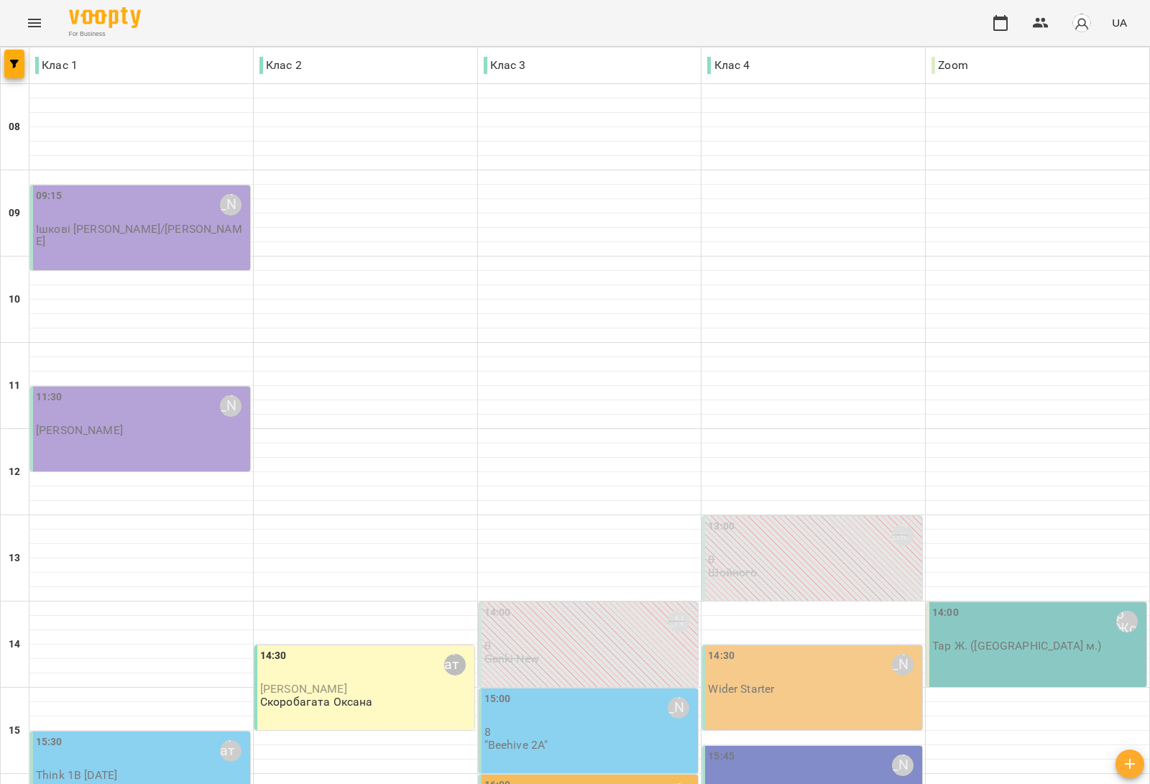
scroll to position [431, 0]
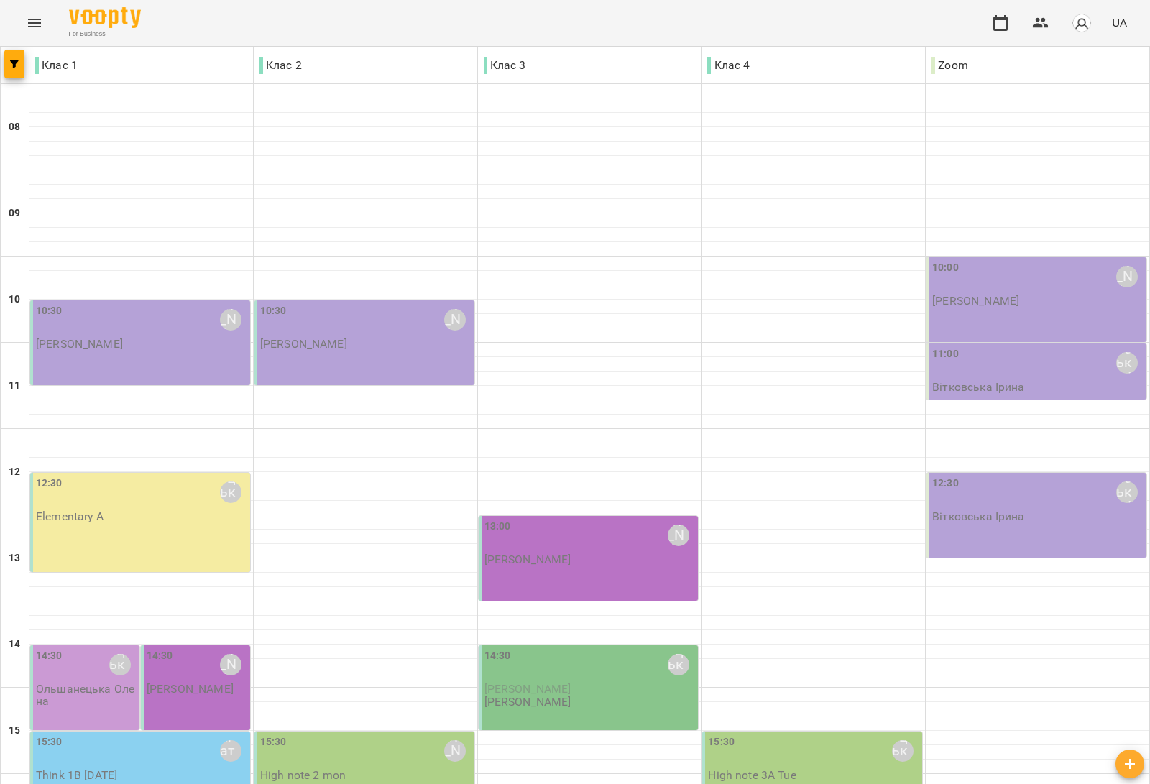
scroll to position [90, 0]
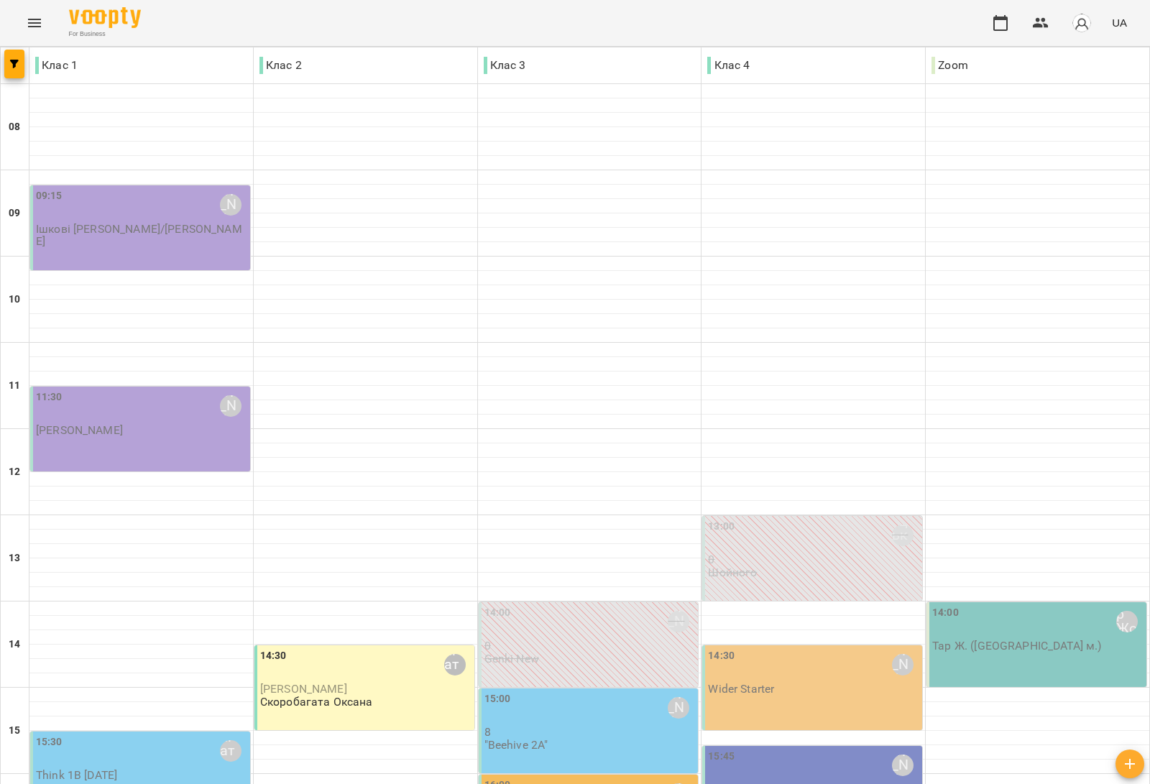
scroll to position [359, 0]
click at [805, 749] on div "15:45 Дем'янчук Катерина" at bounding box center [813, 765] width 211 height 33
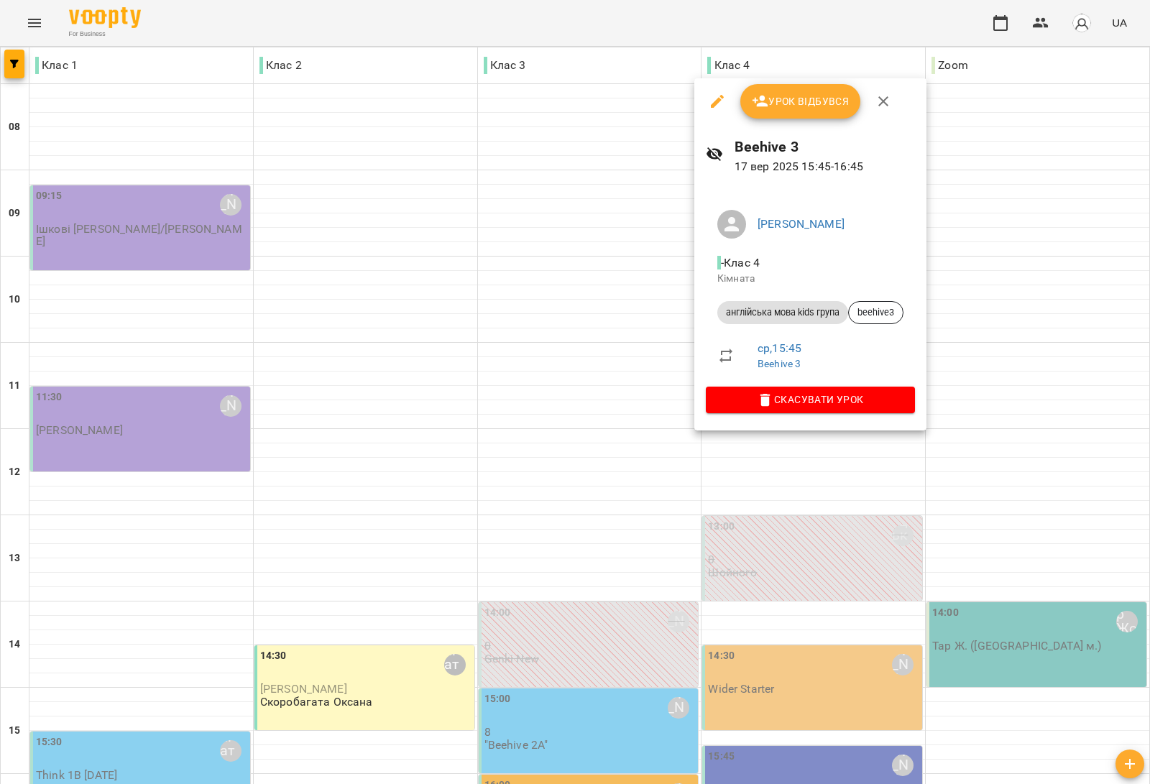
click at [384, 462] on div at bounding box center [575, 392] width 1150 height 784
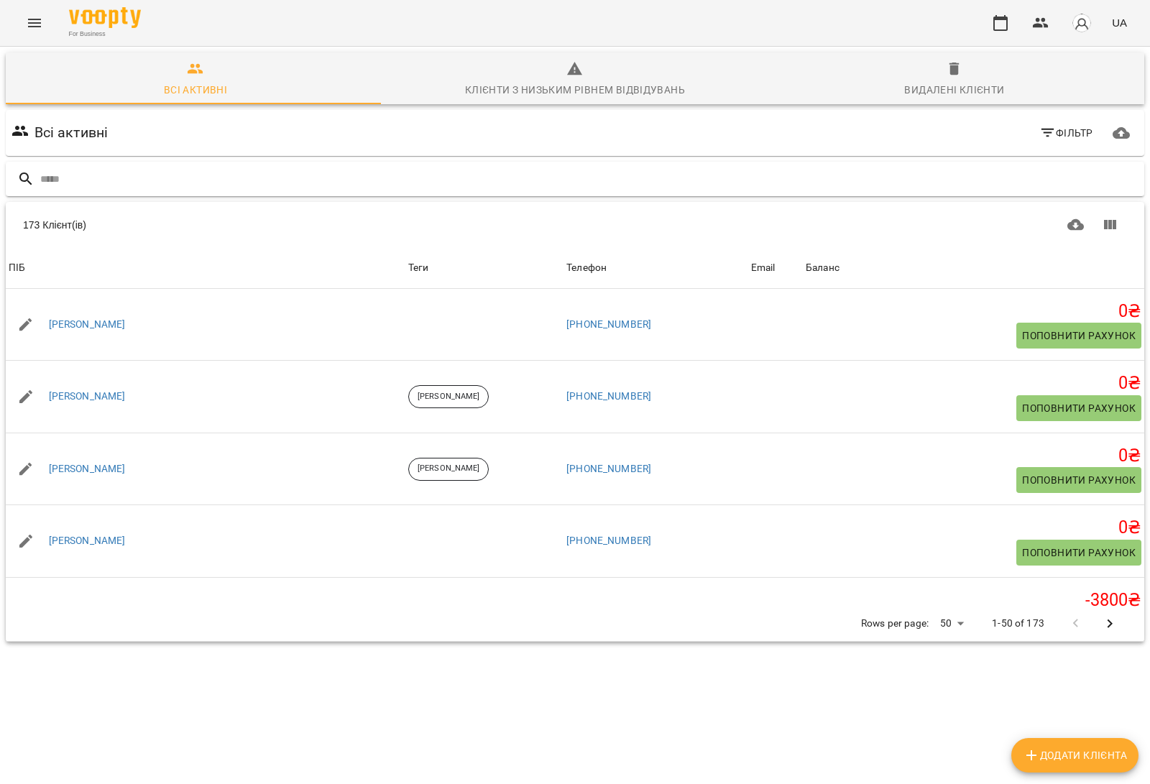
click at [159, 174] on input "text" at bounding box center [589, 179] width 1098 height 24
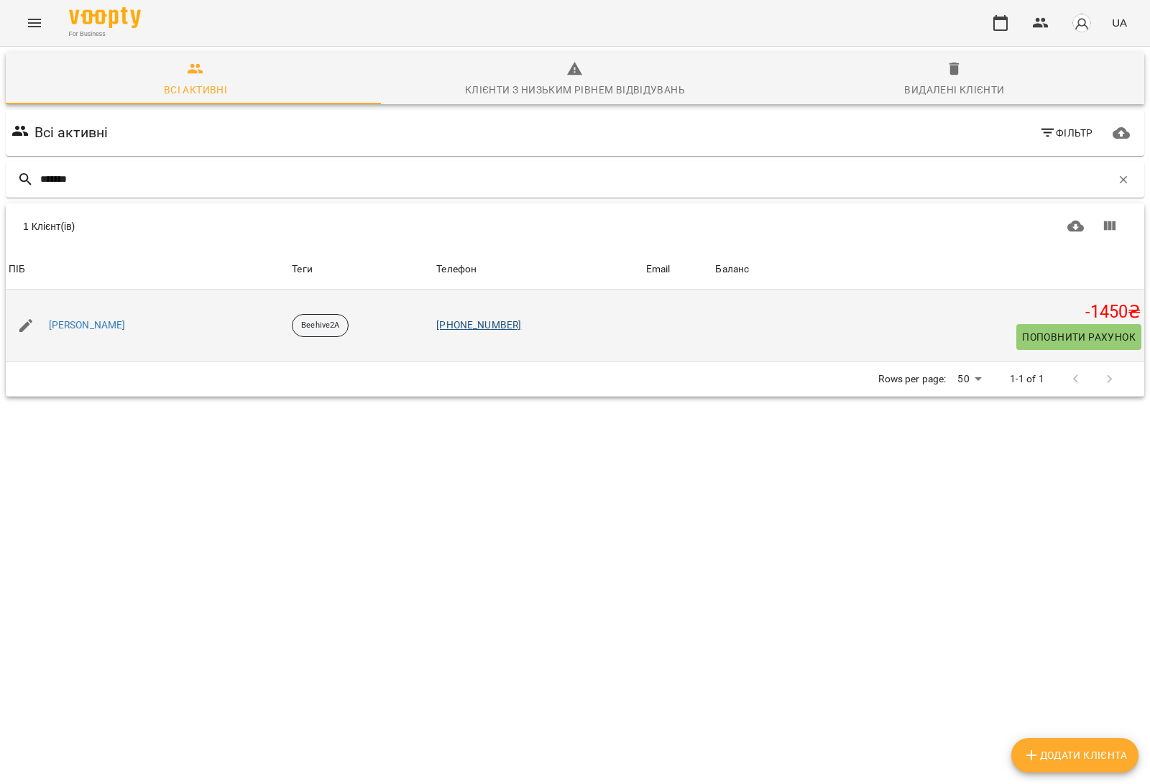
type input "*******"
click at [508, 325] on link "[PHONE_NUMBER]" at bounding box center [478, 324] width 85 height 11
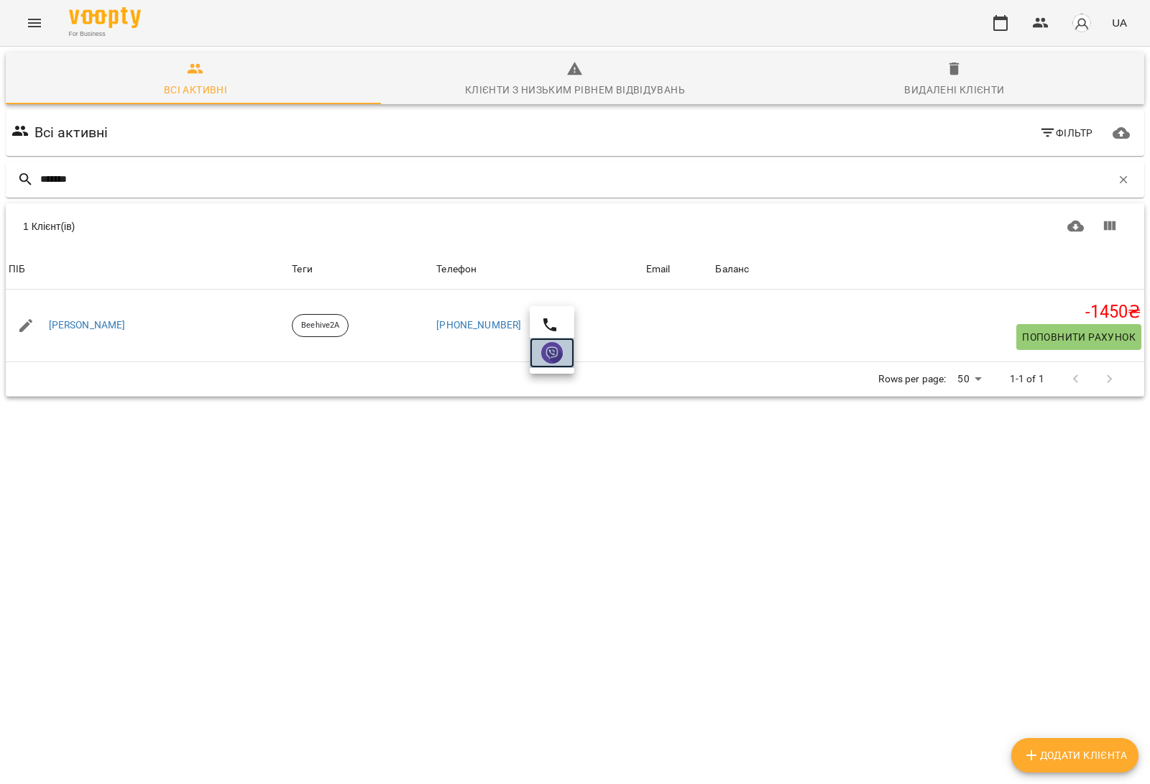
click at [560, 356] on img at bounding box center [552, 353] width 22 height 22
